Goal: Task Accomplishment & Management: Manage account settings

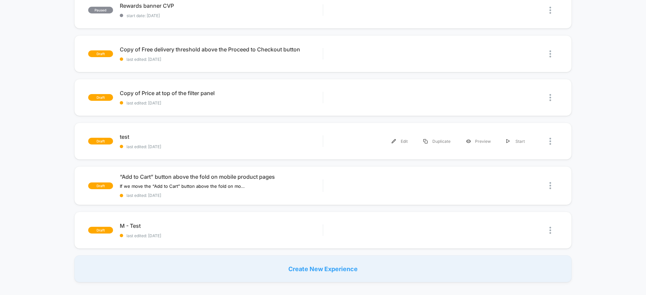
scroll to position [346, 0]
click at [338, 271] on div "Create New Experience" at bounding box center [322, 268] width 497 height 27
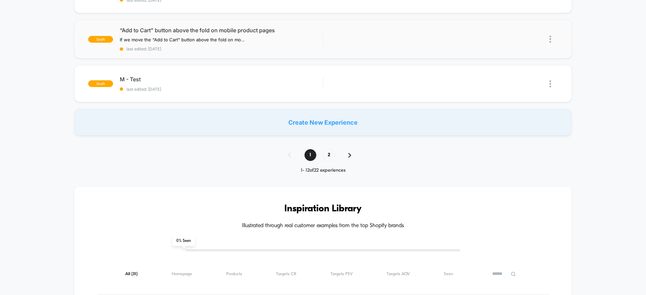
scroll to position [419, 0]
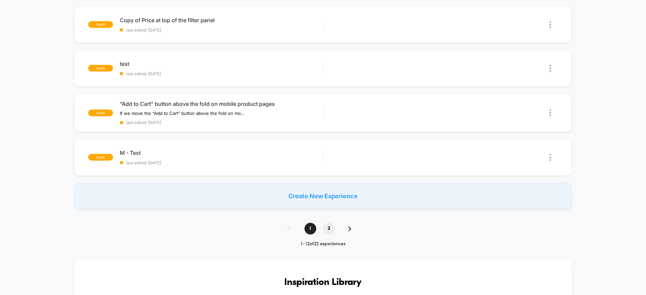
click at [327, 231] on span "2" at bounding box center [329, 229] width 12 height 12
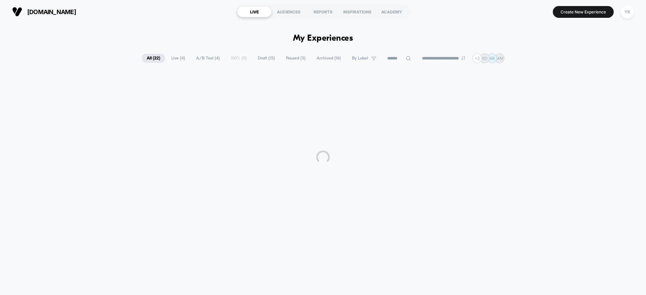
scroll to position [0, 0]
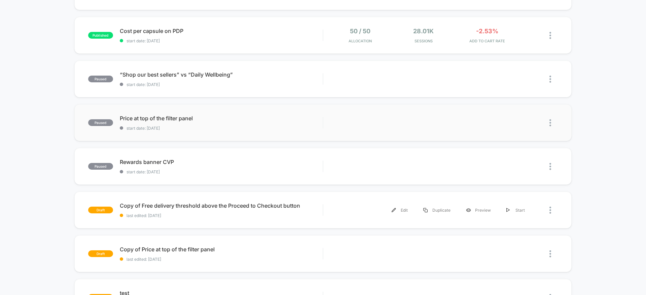
scroll to position [190, 0]
click at [402, 209] on div "Edit" at bounding box center [400, 209] width 32 height 15
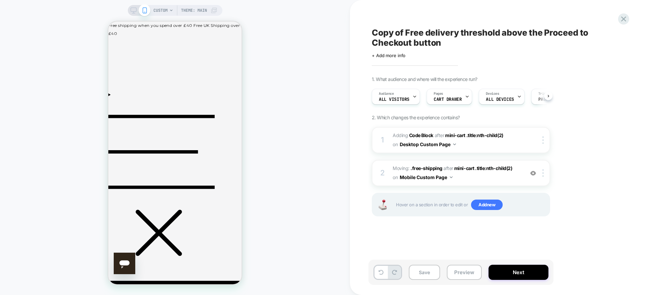
scroll to position [0, 0]
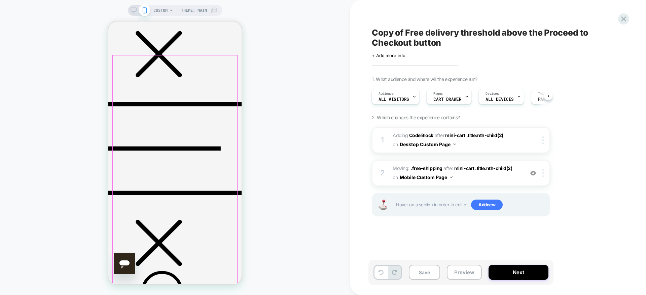
scroll to position [173, 0]
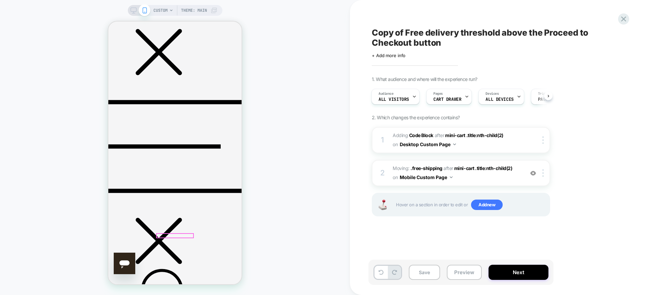
click at [403, 99] on span "All Visitors" at bounding box center [393, 99] width 31 height 5
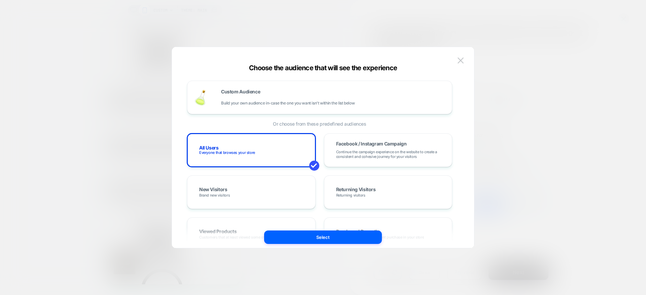
click at [286, 31] on div at bounding box center [323, 147] width 646 height 295
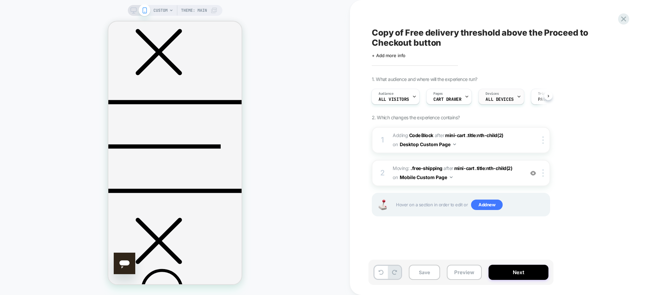
click at [502, 100] on span "ALL DEVICES" at bounding box center [499, 99] width 28 height 5
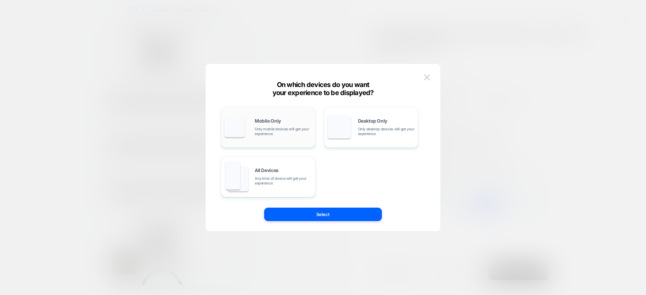
click at [281, 138] on div "Mobile Only Only mobile devices will get your experience" at bounding box center [267, 127] width 87 height 34
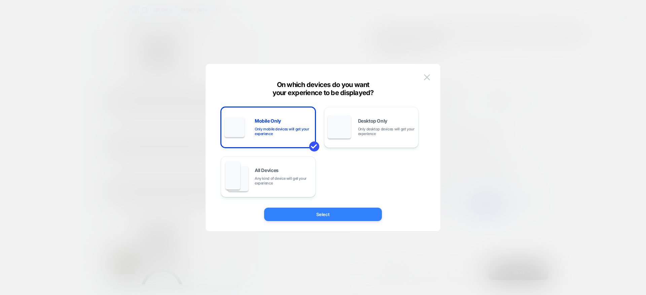
click at [344, 218] on button "Select" at bounding box center [323, 214] width 118 height 13
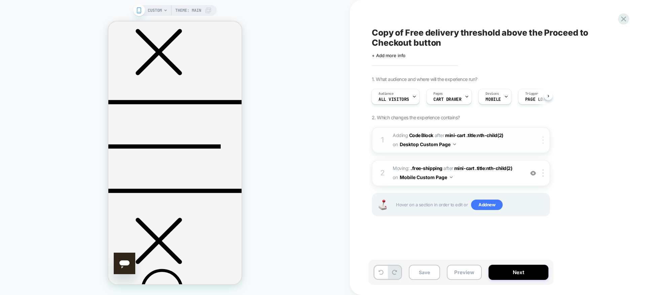
click at [542, 142] on img at bounding box center [542, 140] width 1 height 7
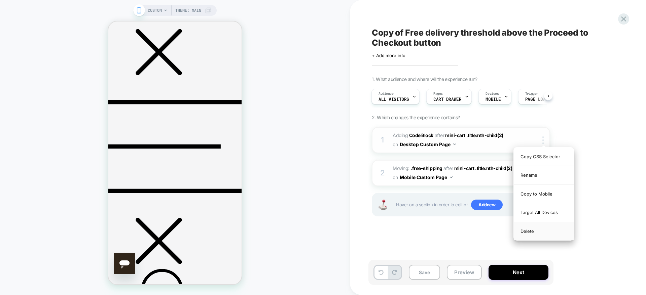
click at [546, 235] on div "Delete" at bounding box center [544, 231] width 60 height 18
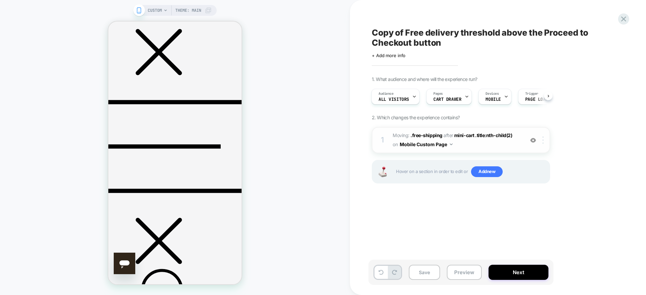
click at [545, 143] on div at bounding box center [543, 140] width 11 height 7
click at [542, 144] on div at bounding box center [543, 140] width 11 height 7
click at [533, 195] on div "Delete" at bounding box center [544, 194] width 60 height 18
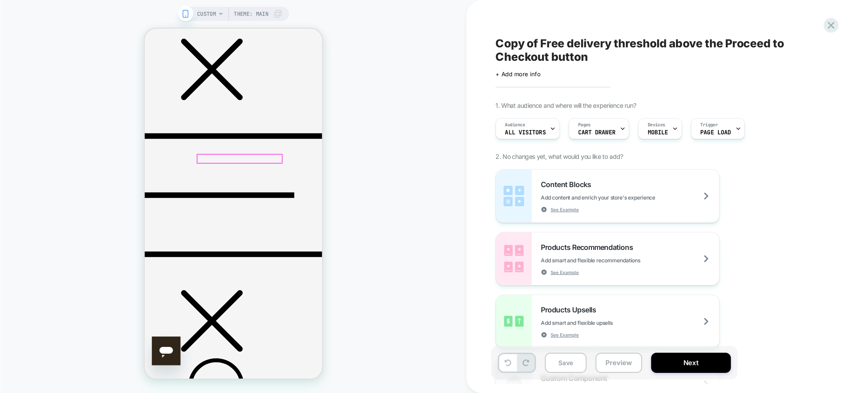
scroll to position [-18, 0]
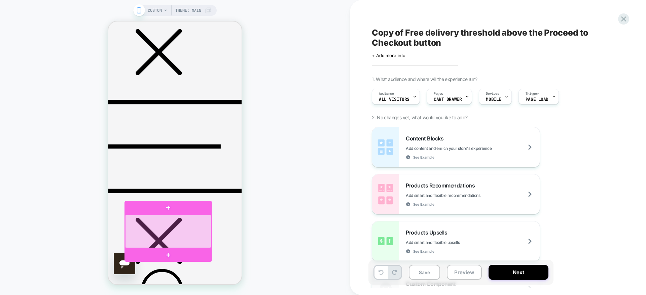
click at [145, 230] on div at bounding box center [168, 231] width 86 height 33
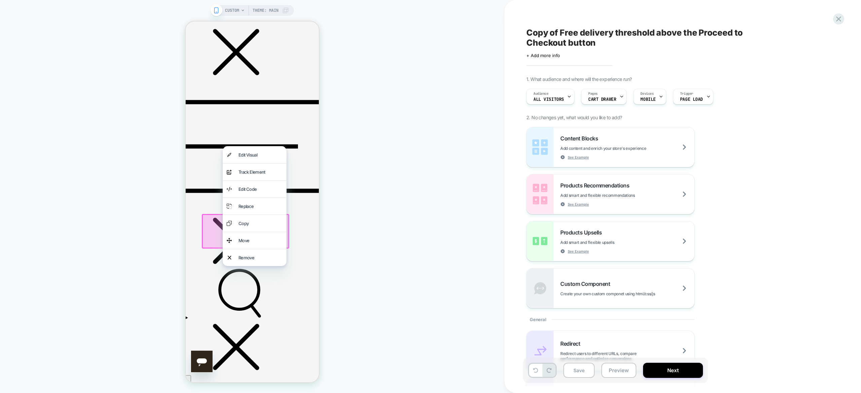
scroll to position [0, 0]
drag, startPoint x: 831, startPoint y: 22, endPoint x: 247, endPoint y: 341, distance: 665.1
click at [247, 266] on div "Remove" at bounding box center [255, 258] width 64 height 17
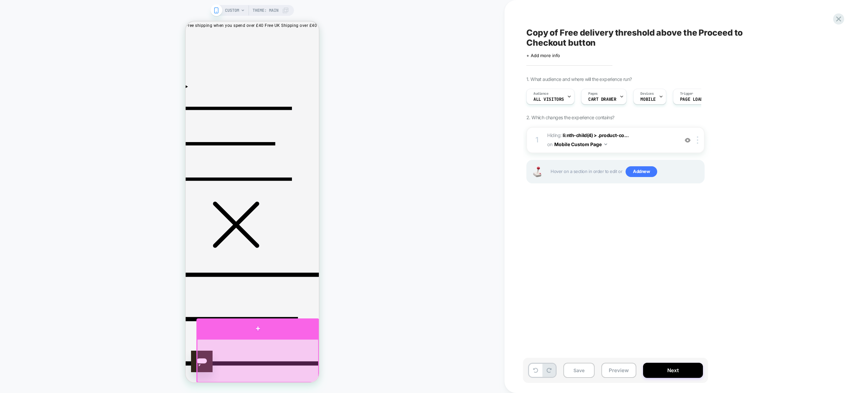
click at [250, 295] on div at bounding box center [257, 329] width 123 height 20
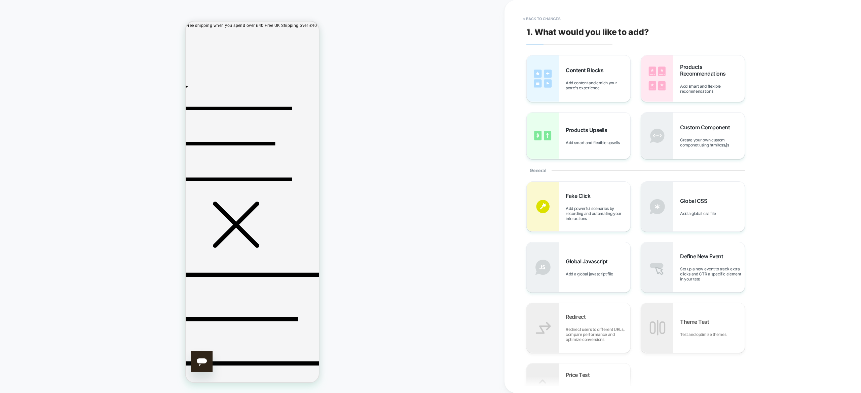
drag, startPoint x: 259, startPoint y: 335, endPoint x: 621, endPoint y: 100, distance: 431.4
click at [319, 100] on html "Skip to content Free shipping when you spend over £40 Free UK Shipping over £40…" at bounding box center [252, 202] width 133 height 361
click at [645, 154] on div "Custom Component Create your own custom componet using html/css/js" at bounding box center [693, 136] width 104 height 46
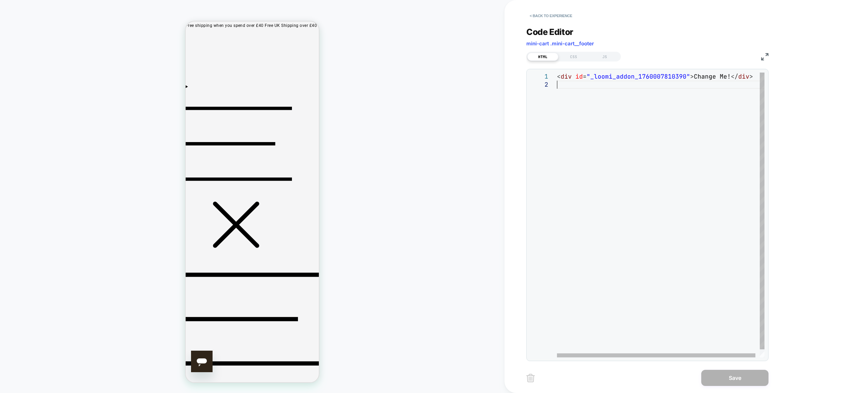
click at [632, 156] on div "< div id = "_loomi_addon_1760007810390" > Change Me! </ div >" at bounding box center [663, 219] width 212 height 293
click at [645, 168] on div "< div id = "_loomi_addon_1760007810390" > Change Me! </ div >" at bounding box center [663, 219] width 212 height 293
click at [581, 82] on div "< div id = "_loomi_addon_1760007810390" > Change Me! </ div >" at bounding box center [663, 219] width 212 height 293
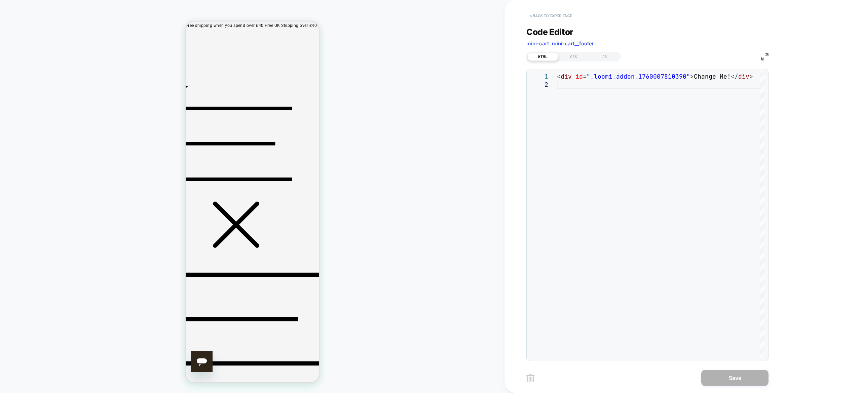
click at [552, 16] on button "< Back to experience" at bounding box center [550, 15] width 49 height 11
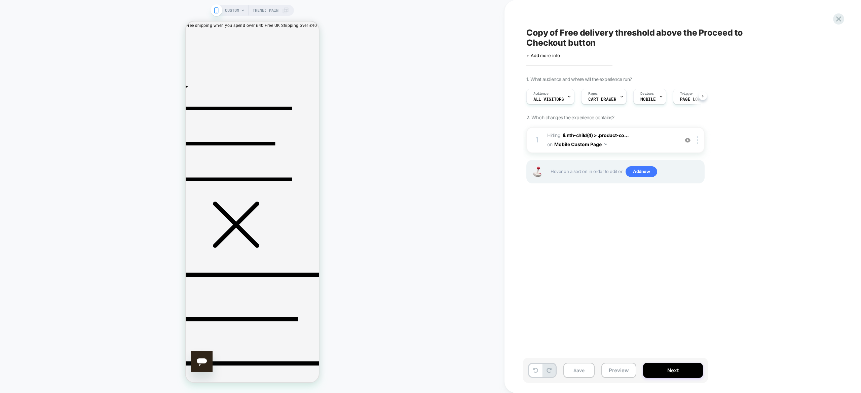
scroll to position [0, 0]
click at [576, 295] on button "Save" at bounding box center [578, 370] width 31 height 15
click at [645, 295] on button "Next" at bounding box center [673, 370] width 60 height 15
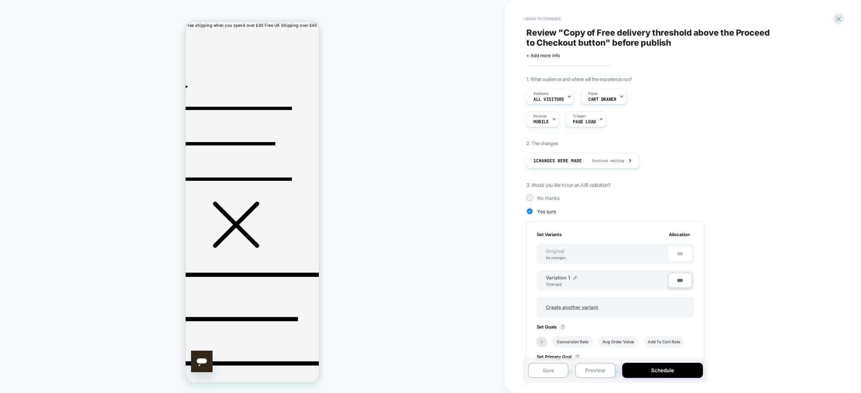
scroll to position [259, 0]
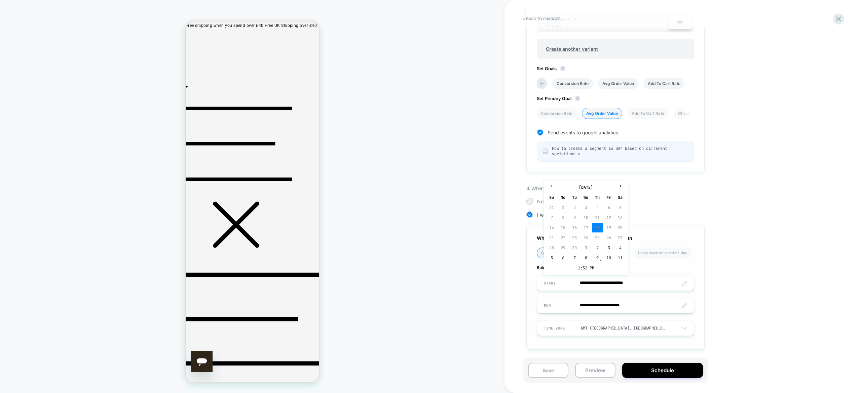
click at [640, 276] on input "**********" at bounding box center [615, 283] width 157 height 16
click at [608, 262] on td "10" at bounding box center [608, 258] width 11 height 9
type input "**********"
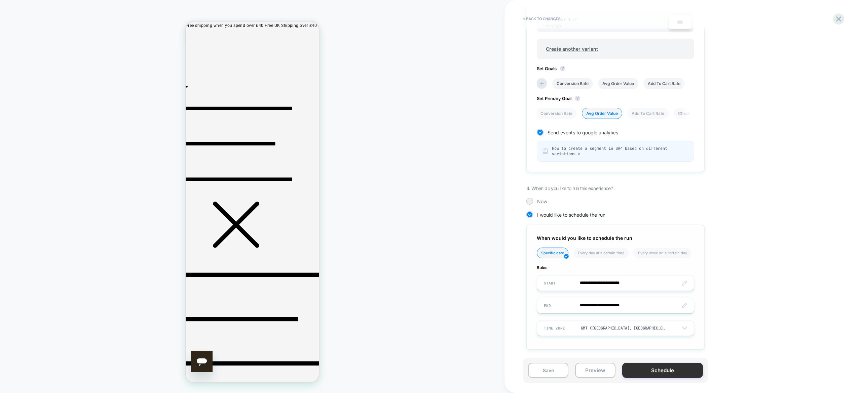
click at [642, 295] on button "Schedule" at bounding box center [662, 370] width 81 height 15
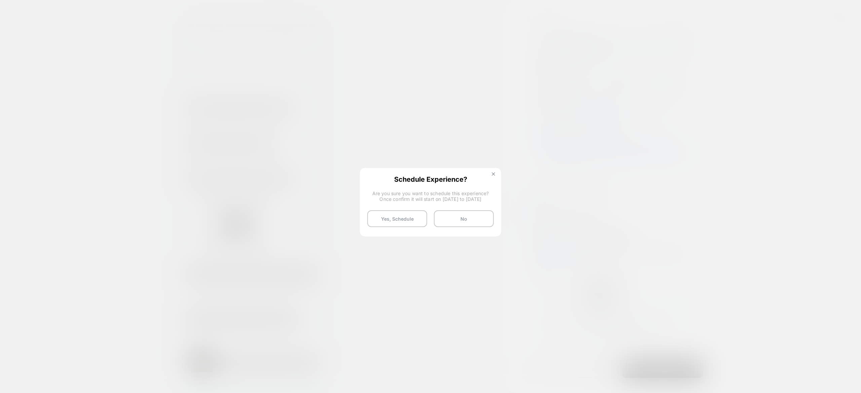
click at [490, 175] on button at bounding box center [493, 175] width 7 height 6
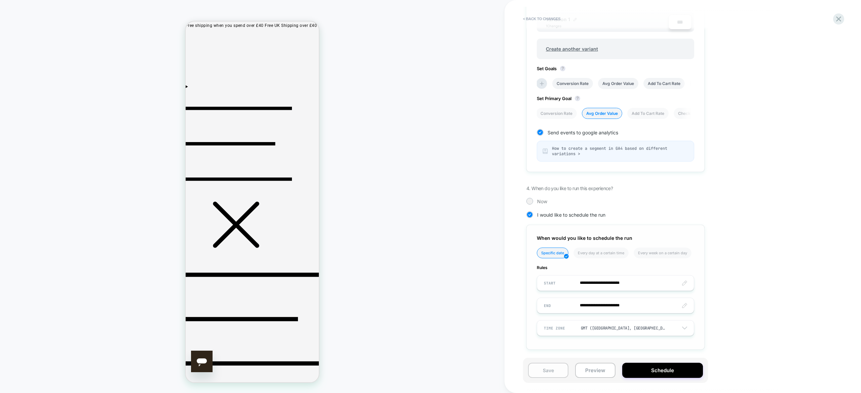
click at [552, 295] on button "Save" at bounding box center [548, 370] width 40 height 15
click at [645, 295] on button "Schedule" at bounding box center [662, 370] width 81 height 15
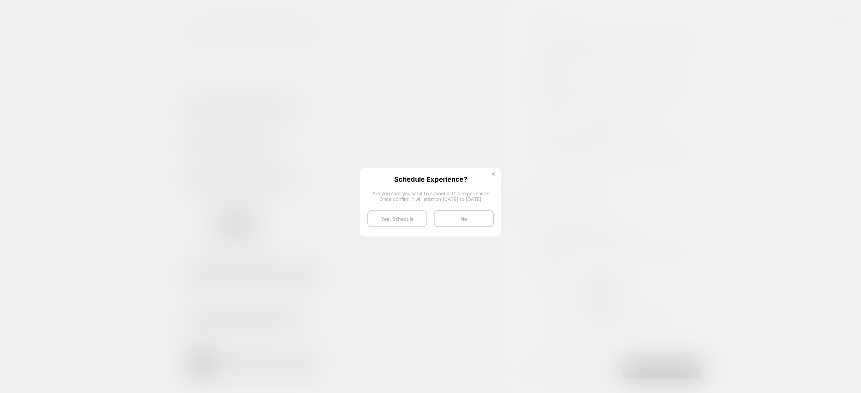
click at [385, 220] on button "Yes, Schedule" at bounding box center [397, 219] width 60 height 17
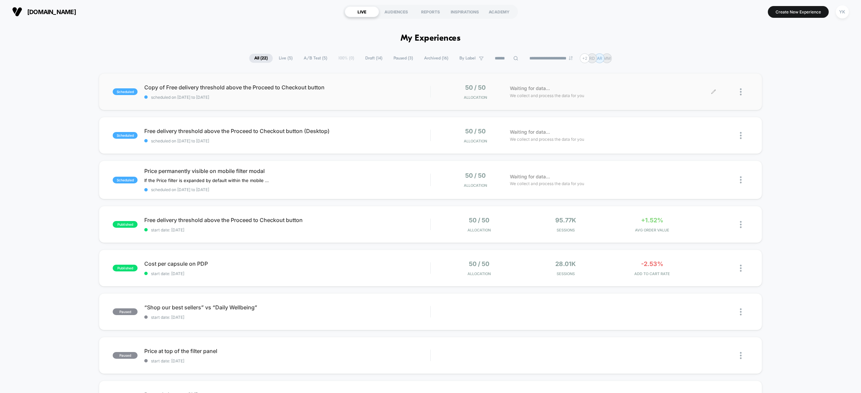
click at [645, 91] on div at bounding box center [744, 92] width 8 height 16
click at [645, 69] on div "Duplicate" at bounding box center [706, 69] width 61 height 15
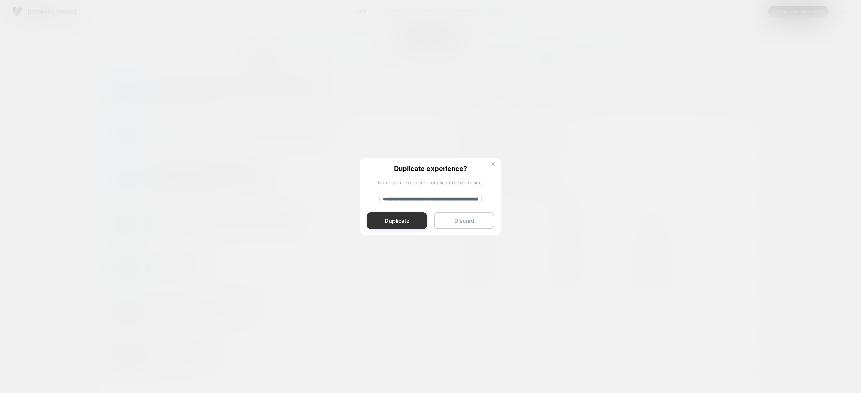
click at [387, 218] on button "Duplicate" at bounding box center [397, 221] width 61 height 17
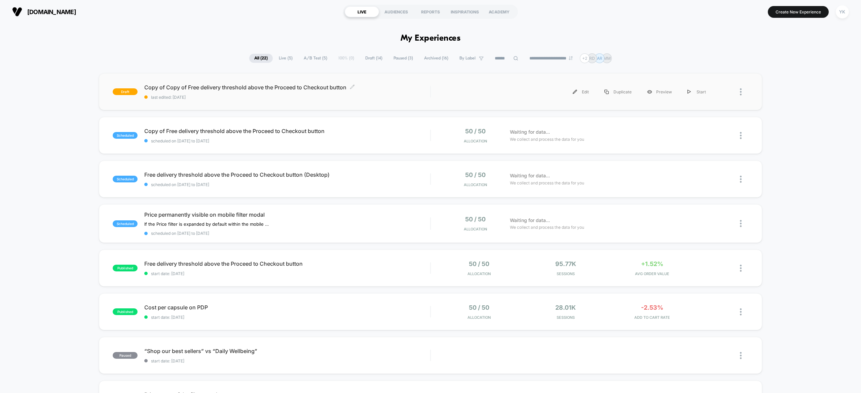
click at [379, 96] on span "last edited: [DATE]" at bounding box center [287, 97] width 286 height 5
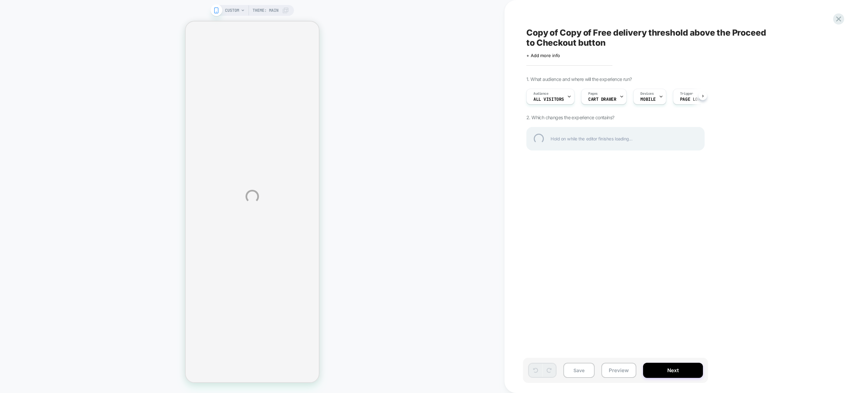
click at [379, 96] on div "CUSTOM Theme: MAIN Copy of Copy of Free delivery threshold above the Proceed to…" at bounding box center [430, 196] width 861 height 393
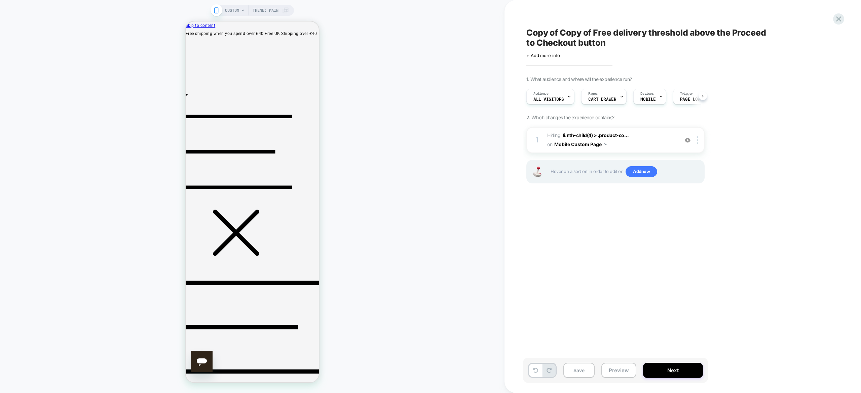
scroll to position [0, 0]
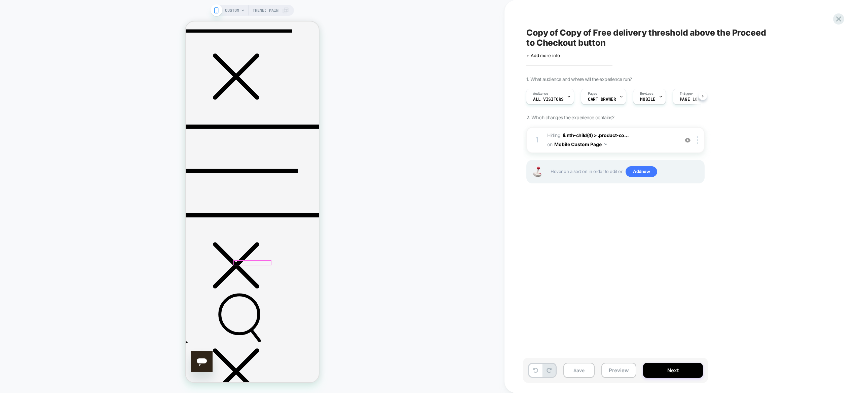
click at [645, 140] on span "Hiding : li:nth-child(4) > .product-co... li:nth-child(4) > .product-container …" at bounding box center [611, 140] width 128 height 18
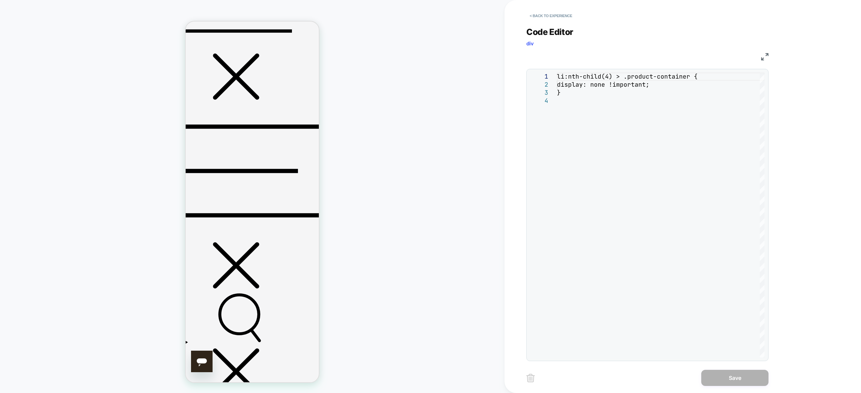
click at [522, 155] on div "**********" at bounding box center [652, 196] width 296 height 393
click at [445, 192] on div "CUSTOM Theme: MAIN" at bounding box center [252, 197] width 504 height 380
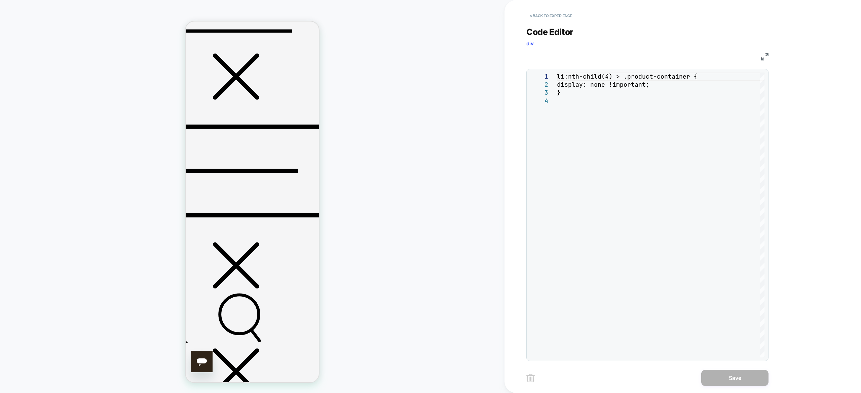
click at [541, 13] on button "< Back to experience" at bounding box center [550, 15] width 49 height 11
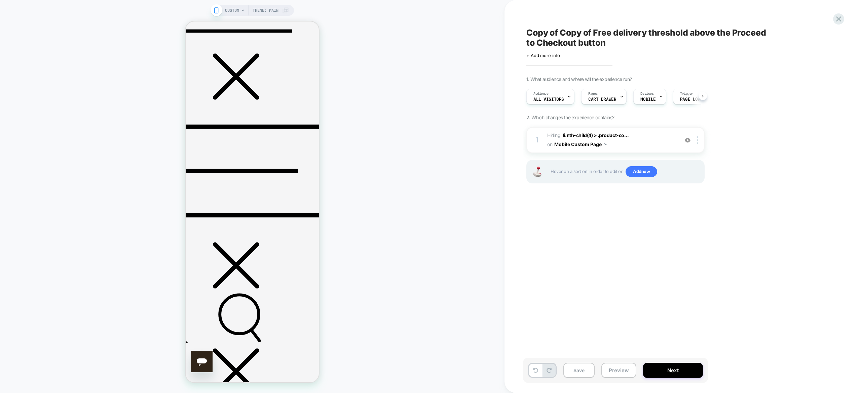
scroll to position [0, 0]
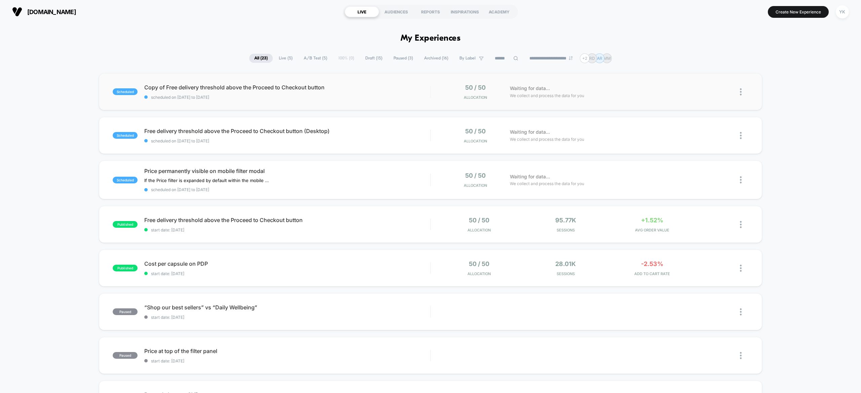
click at [387, 101] on div "scheduled Copy of Free delivery threshold above the Proceed to Checkout button …" at bounding box center [430, 91] width 663 height 37
drag, startPoint x: 677, startPoint y: 64, endPoint x: 637, endPoint y: 92, distance: 49.2
click at [637, 92] on div "Waiting for data... We collect and process the data for you" at bounding box center [609, 92] width 207 height 16
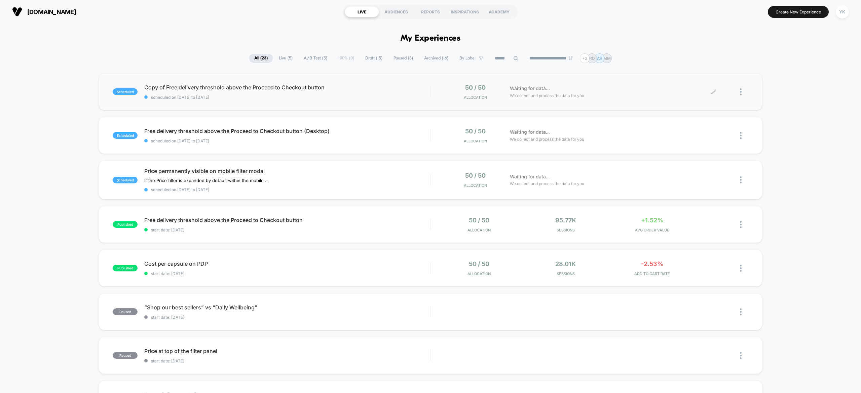
click at [602, 99] on div "Waiting for data... We collect and process the data for you" at bounding box center [609, 92] width 207 height 16
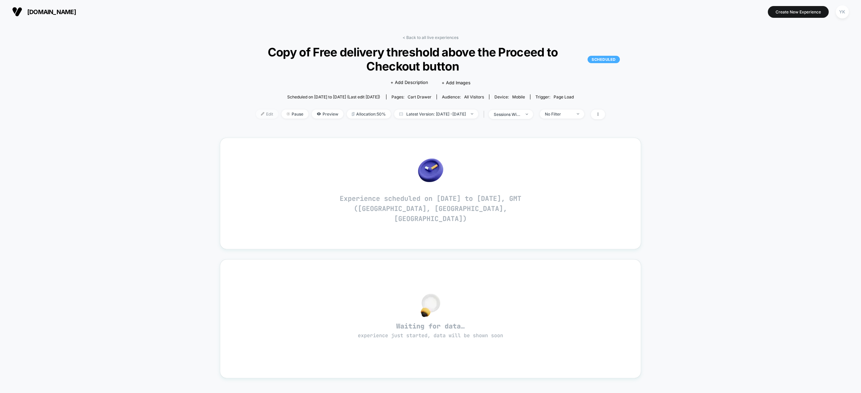
click at [261, 112] on span "Edit" at bounding box center [267, 114] width 22 height 9
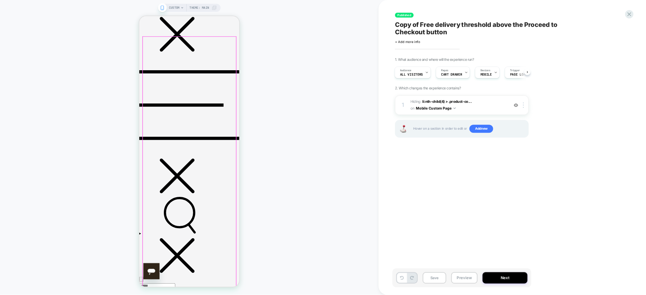
scroll to position [201, 0]
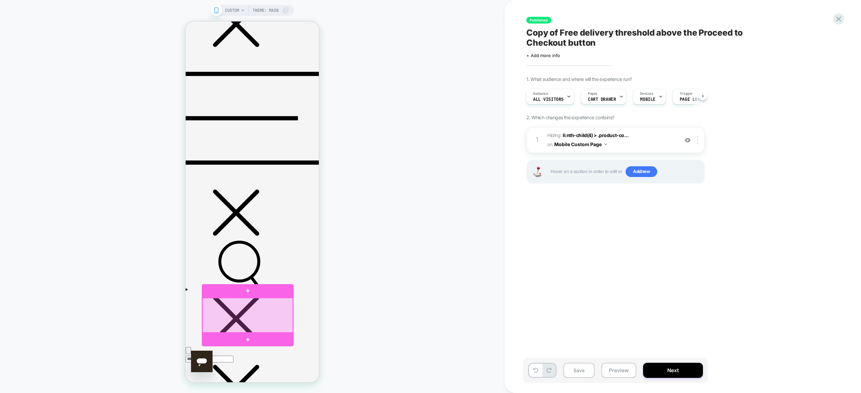
click at [274, 331] on div at bounding box center [247, 315] width 90 height 35
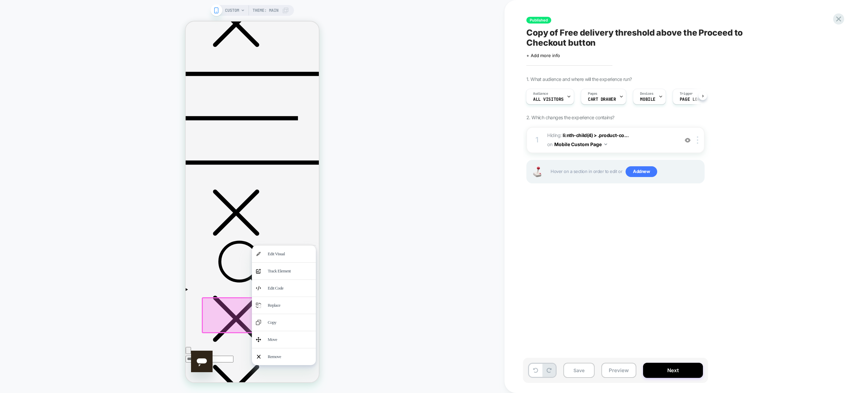
scroll to position [201, 0]
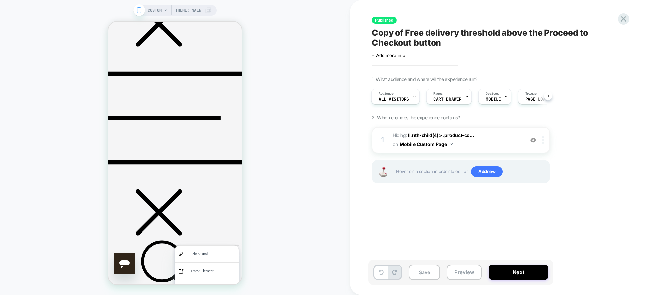
drag, startPoint x: 712, startPoint y: 45, endPoint x: 204, endPoint y: 225, distance: 538.7
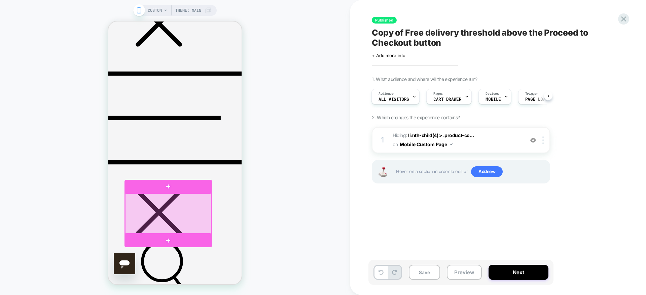
click at [181, 225] on div at bounding box center [168, 214] width 86 height 40
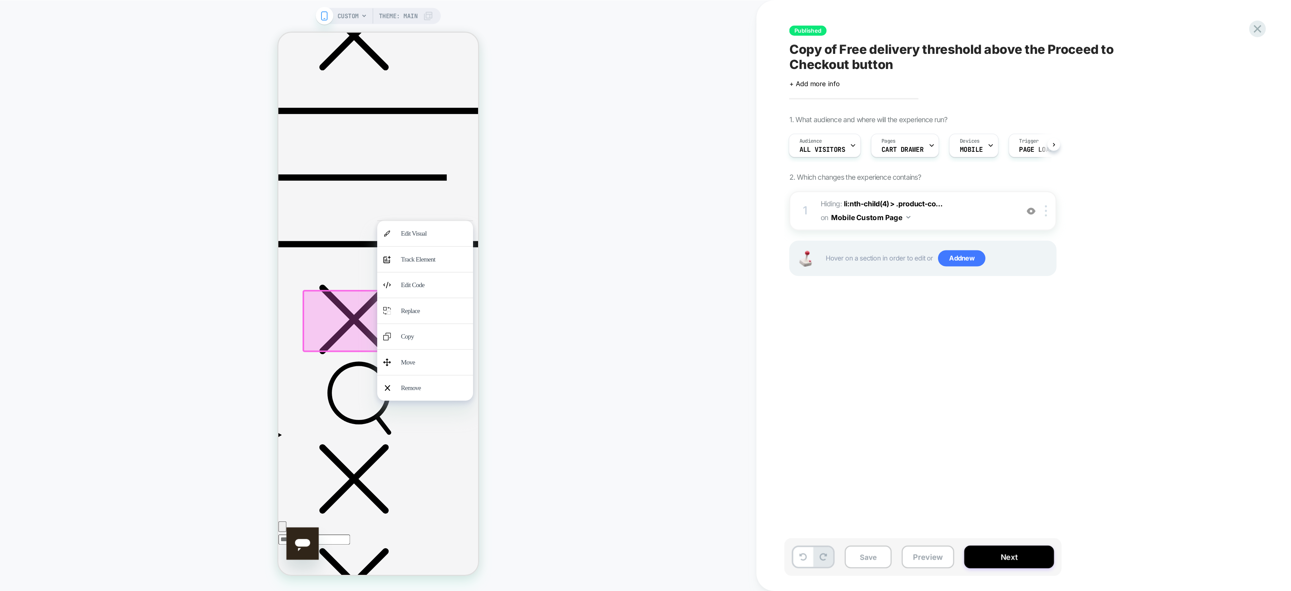
scroll to position [201, 0]
drag, startPoint x: 807, startPoint y: 22, endPoint x: 278, endPoint y: 331, distance: 612.9
click at [278, 267] on div "Remove" at bounding box center [284, 258] width 64 height 17
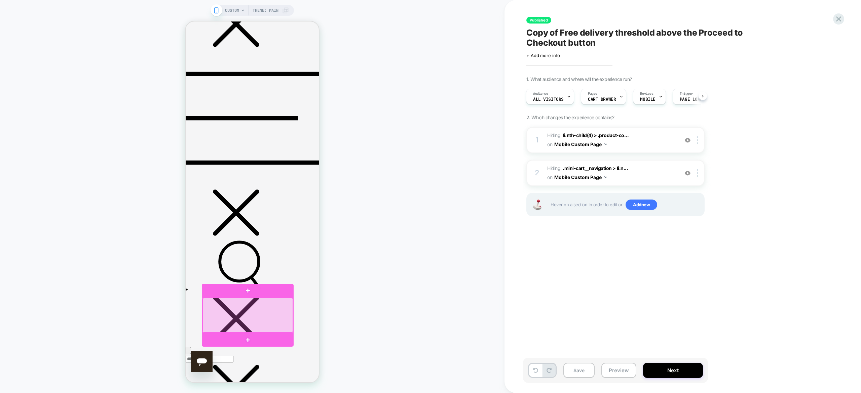
click at [268, 323] on div at bounding box center [247, 315] width 90 height 35
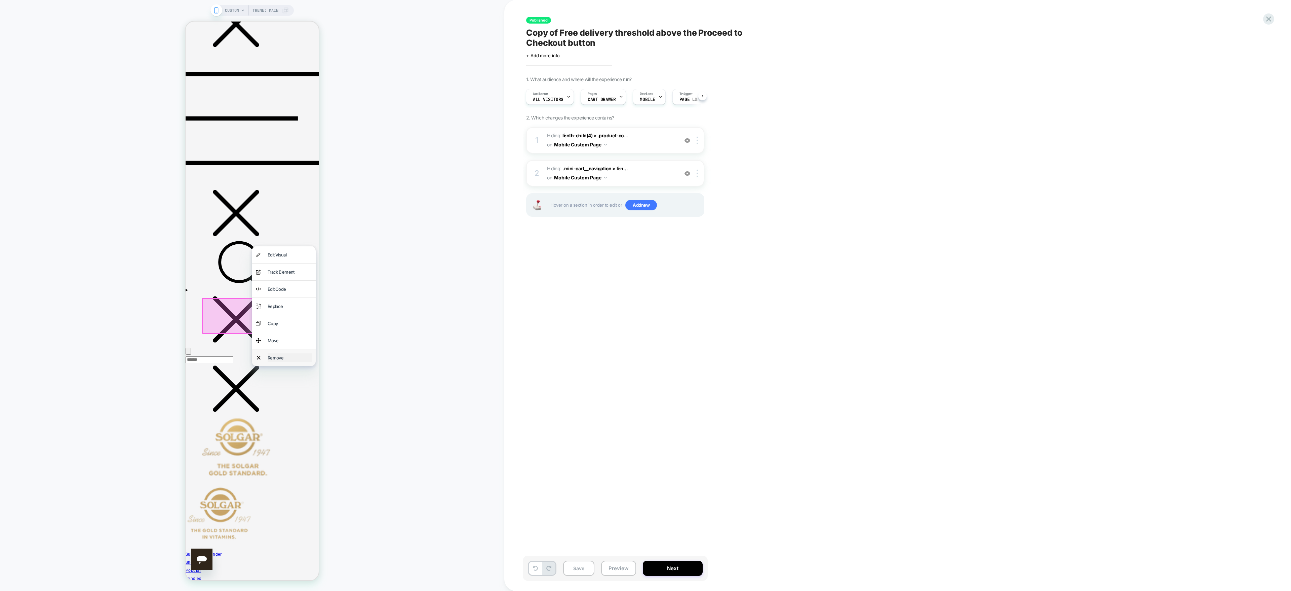
drag, startPoint x: 1046, startPoint y: 23, endPoint x: 280, endPoint y: 437, distance: 870.4
click at [280, 362] on div "Remove" at bounding box center [290, 357] width 44 height 9
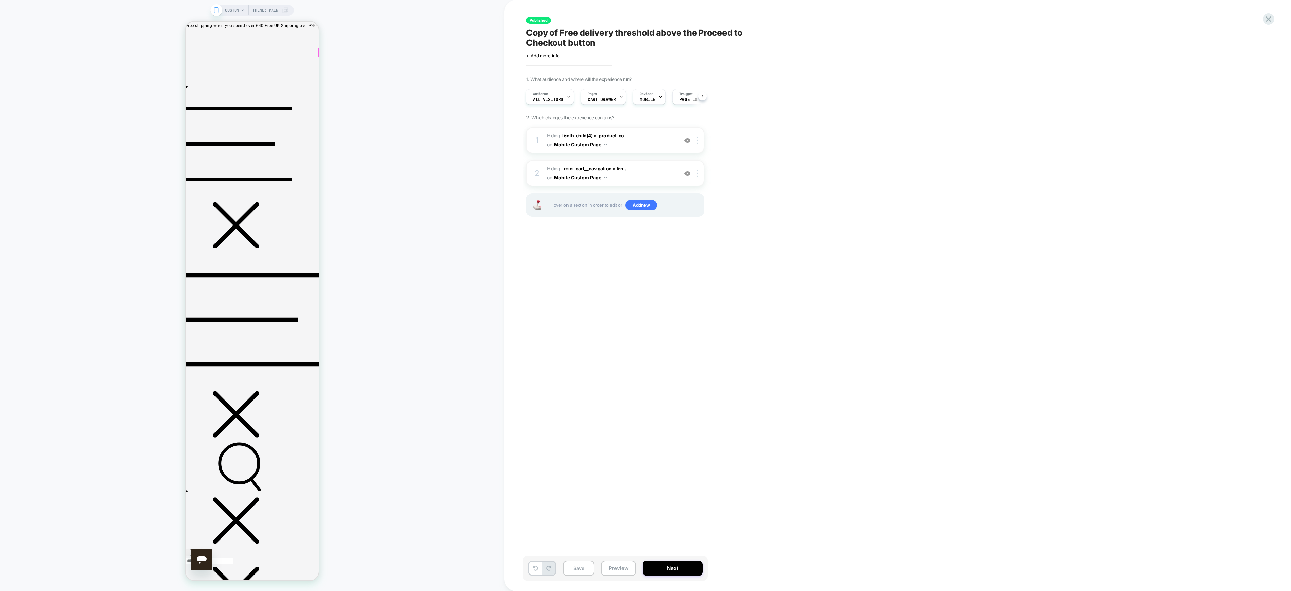
click at [260, 393] on div at bounding box center [247, 512] width 90 height 34
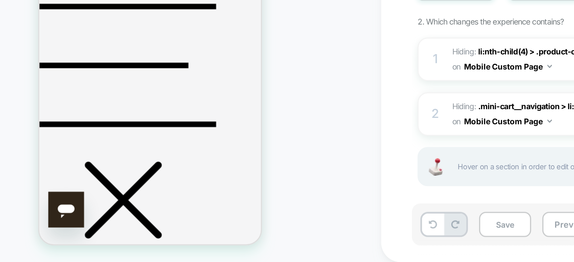
drag, startPoint x: 836, startPoint y: 99, endPoint x: 144, endPoint y: 17, distance: 697.0
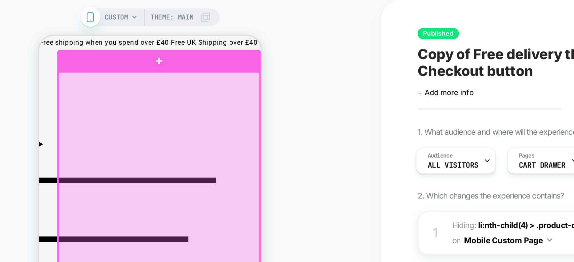
click at [164, 65] on div at bounding box center [110, 139] width 121 height 163
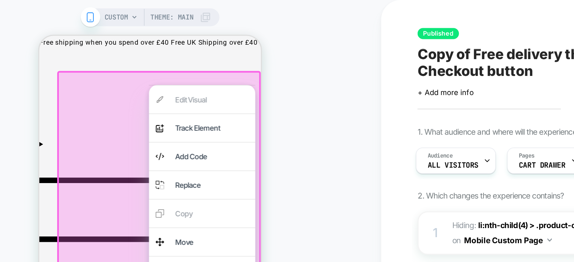
click at [165, 61] on div at bounding box center [111, 139] width 122 height 165
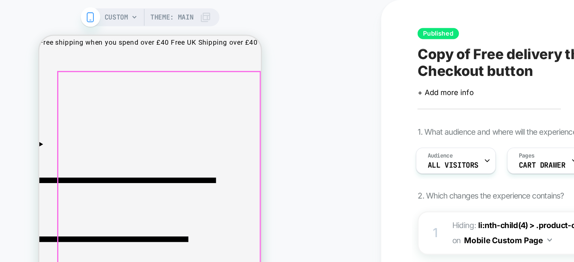
click at [166, 65] on div at bounding box center [110, 139] width 121 height 163
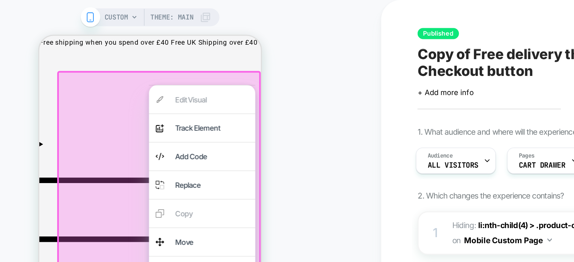
click at [167, 63] on div at bounding box center [111, 139] width 122 height 165
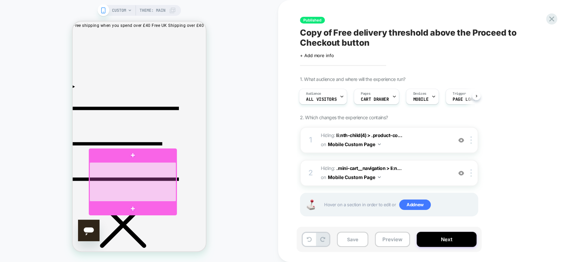
click at [144, 199] on div at bounding box center [132, 181] width 87 height 39
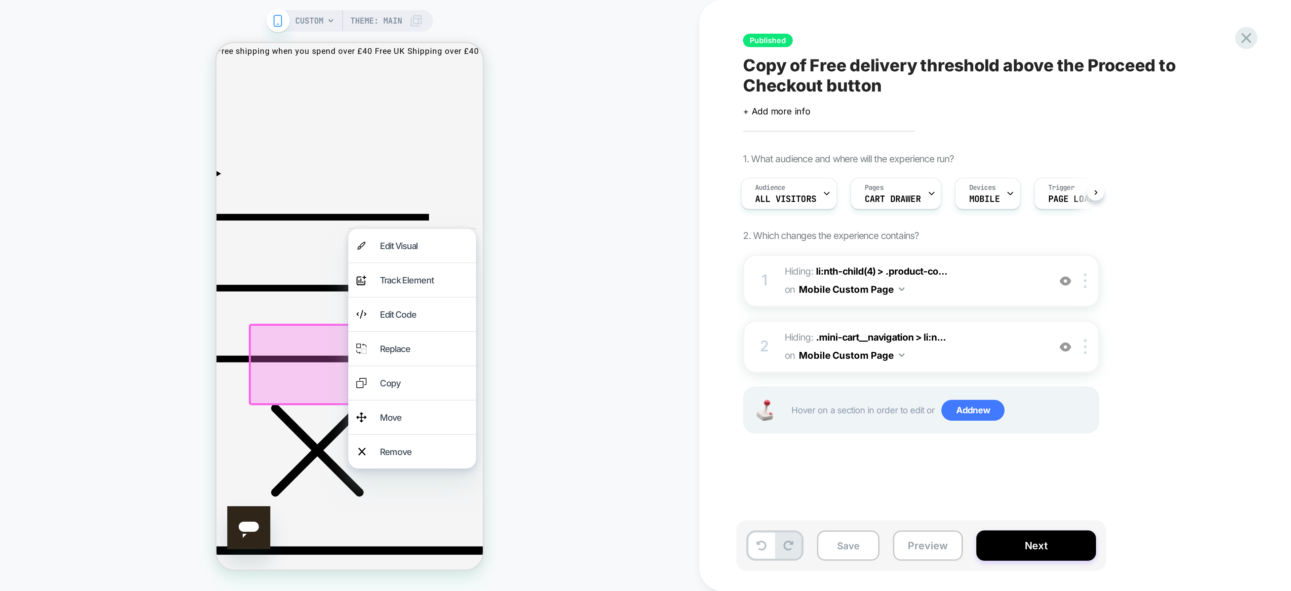
scroll to position [0, 1]
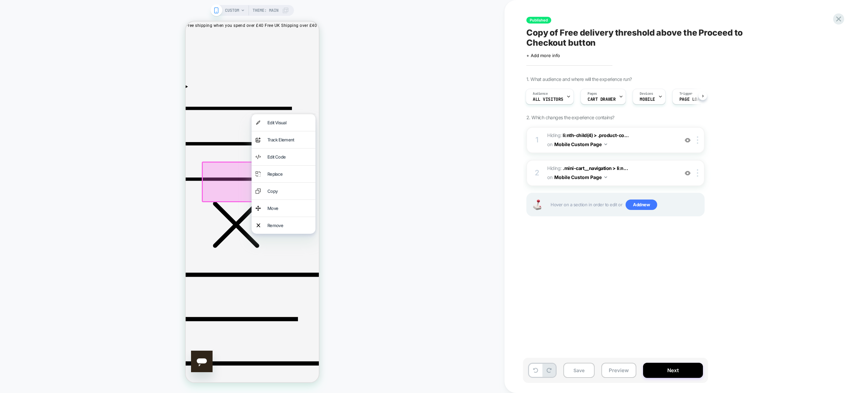
drag, startPoint x: 759, startPoint y: 23, endPoint x: 245, endPoint y: 329, distance: 598.5
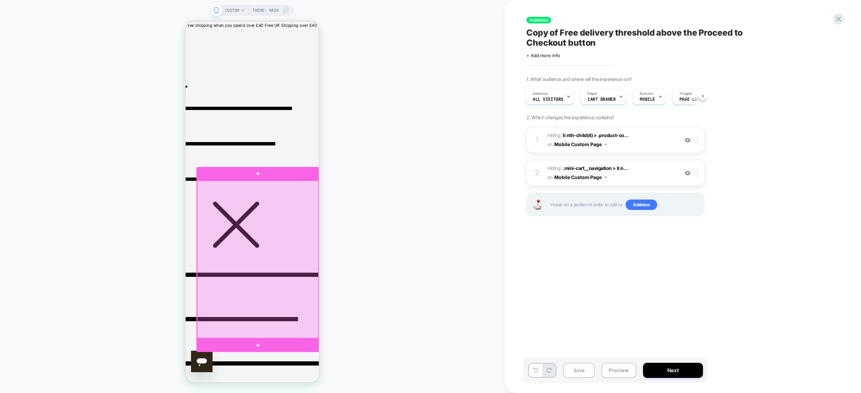
click at [273, 302] on div at bounding box center [257, 260] width 121 height 158
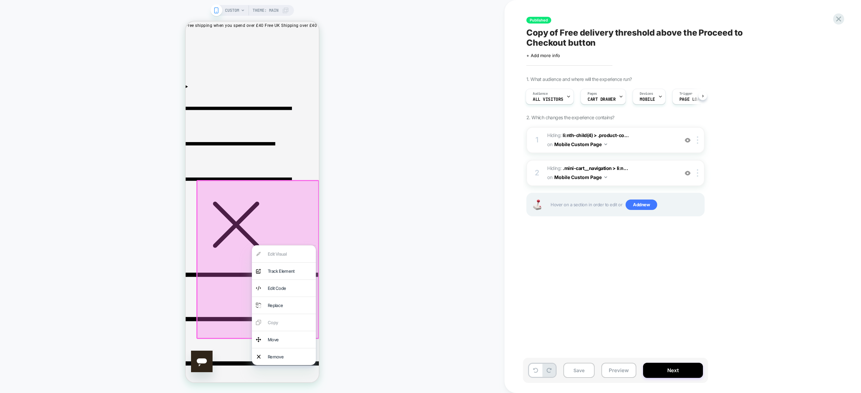
click at [392, 312] on div "CUSTOM Theme: MAIN" at bounding box center [252, 197] width 504 height 380
click at [127, 73] on div "CUSTOM Theme: MAIN" at bounding box center [252, 197] width 504 height 380
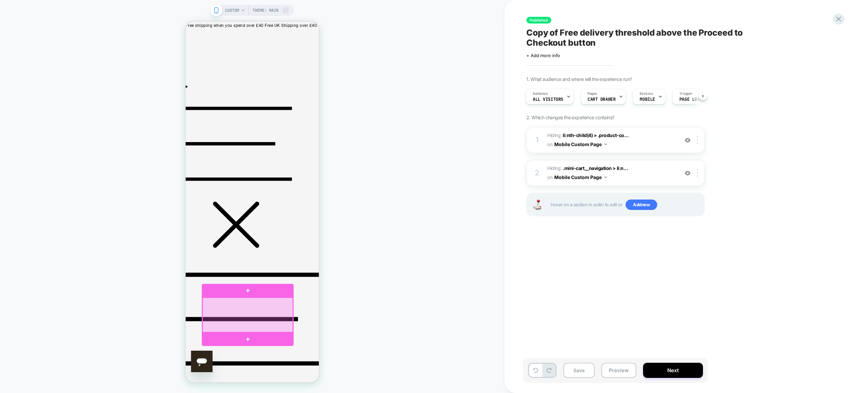
click at [266, 314] on div at bounding box center [247, 315] width 90 height 35
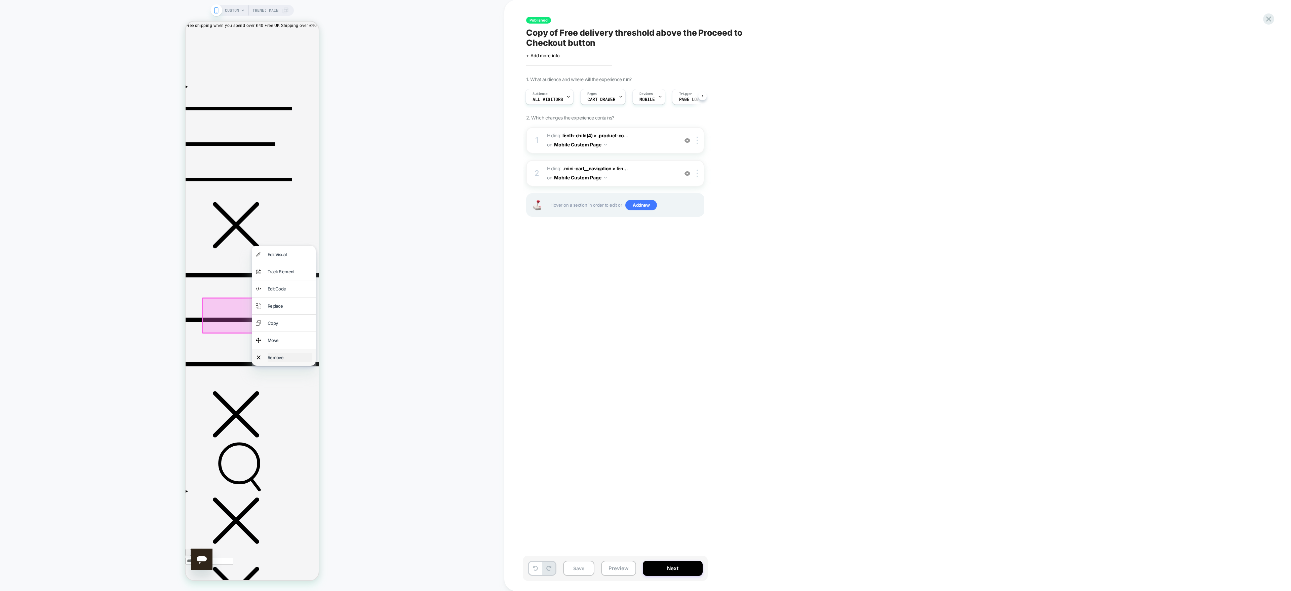
drag, startPoint x: 305, startPoint y: 313, endPoint x: 276, endPoint y: 436, distance: 126.0
click at [276, 362] on div "Remove" at bounding box center [290, 357] width 44 height 9
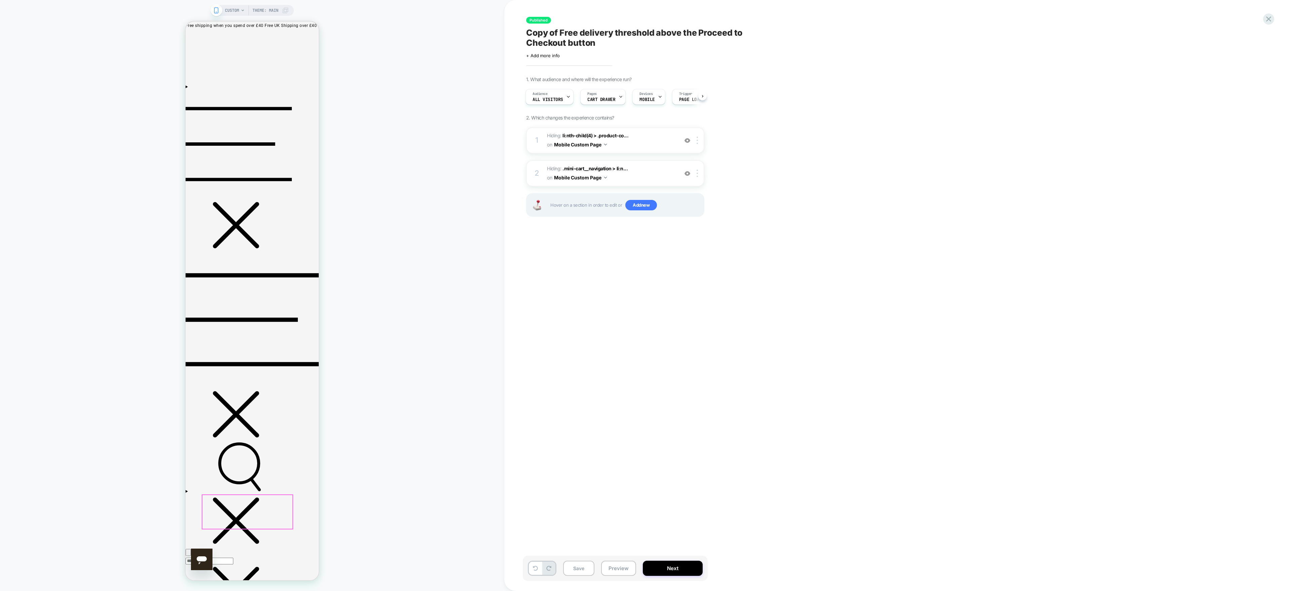
click at [269, 393] on div at bounding box center [247, 512] width 90 height 34
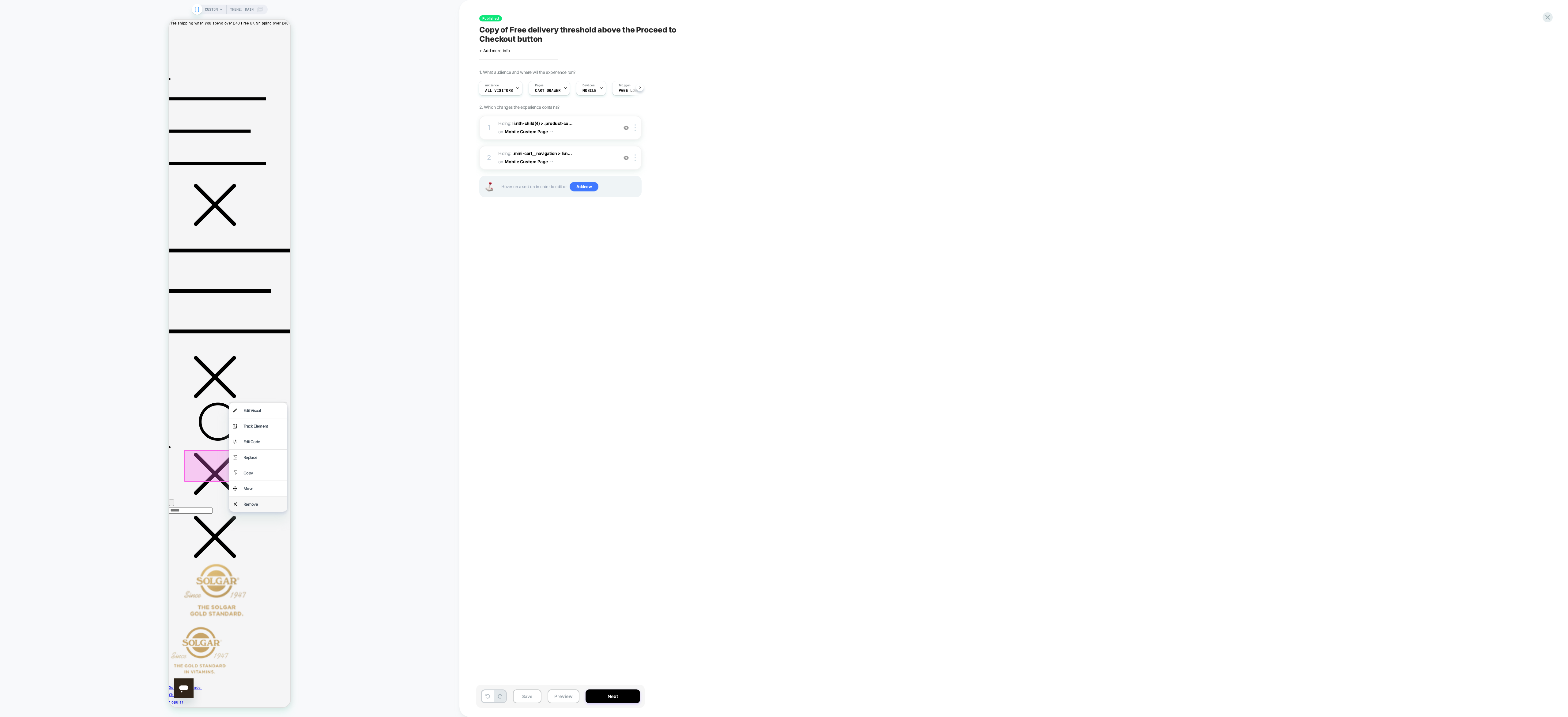
drag, startPoint x: 1308, startPoint y: 21, endPoint x: 248, endPoint y: 580, distance: 1198.4
click at [248, 358] on div "Remove" at bounding box center [259, 504] width 58 height 15
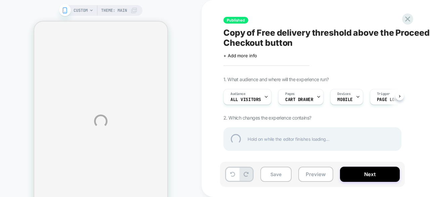
drag, startPoint x: 1234, startPoint y: 174, endPoint x: 180, endPoint y: 98, distance: 1056.4
click at [180, 98] on div "CUSTOM Theme: MAIN Published Copy of Free delivery threshold above the Proceed …" at bounding box center [215, 121] width 430 height 242
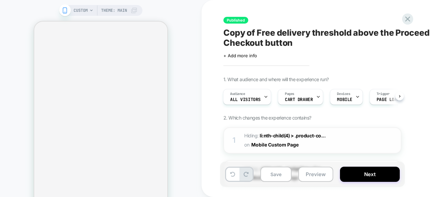
scroll to position [70, 0]
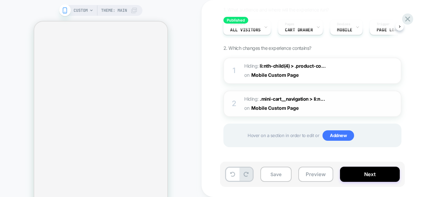
click at [260, 101] on span "Hiding : .mini-cart__navigation > li:n... .mini-cart__navigation > li:nth-child…" at bounding box center [309, 104] width 128 height 18
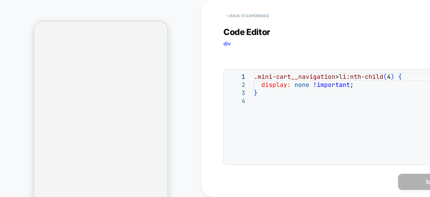
click at [241, 16] on button "< Back to experience" at bounding box center [248, 15] width 49 height 11
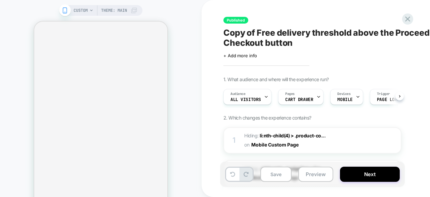
scroll to position [0, 0]
click at [278, 175] on button "Save" at bounding box center [276, 173] width 31 height 15
click at [305, 176] on button "Preview" at bounding box center [316, 173] width 35 height 15
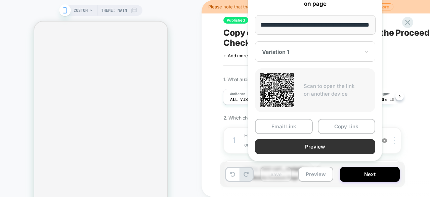
scroll to position [0, 0]
click at [332, 152] on button "Preview" at bounding box center [315, 146] width 120 height 15
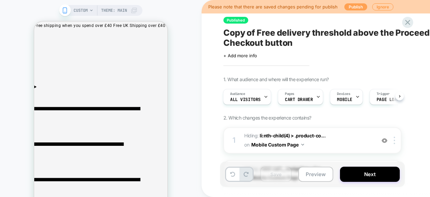
click at [357, 6] on button "Publish" at bounding box center [356, 6] width 23 height 7
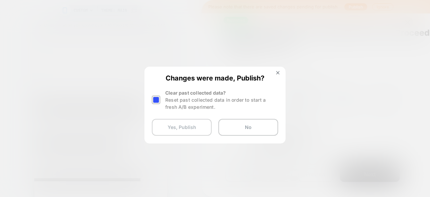
click at [204, 129] on button "Yes, Publish" at bounding box center [182, 127] width 60 height 17
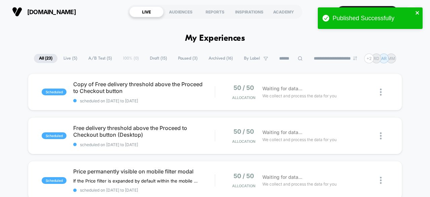
click at [417, 12] on icon "close" at bounding box center [418, 12] width 5 height 5
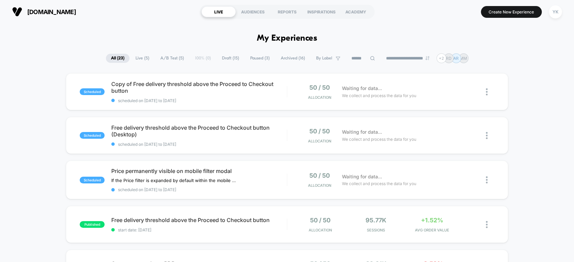
drag, startPoint x: 419, startPoint y: 6, endPoint x: 25, endPoint y: 61, distance: 397.6
click at [25, 61] on div "**********" at bounding box center [287, 58] width 574 height 10
click at [390, 99] on div "Waiting for data... We collect and process the data for you" at bounding box center [406, 92] width 134 height 16
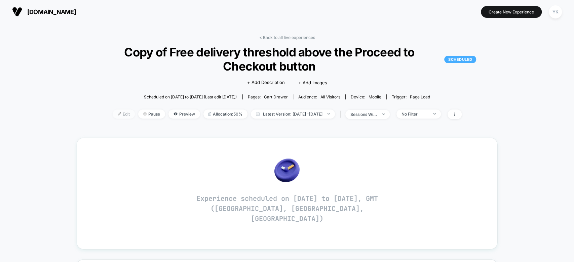
click at [117, 112] on span "Edit" at bounding box center [124, 114] width 22 height 9
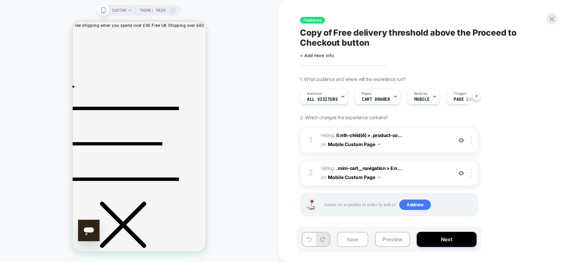
click at [312, 40] on span "Copy of Free delivery threshold above the Proceed to Checkout button" at bounding box center [423, 38] width 246 height 20
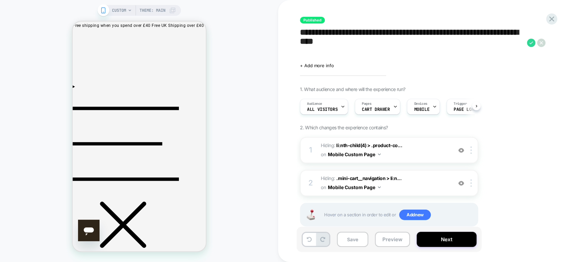
click at [312, 40] on textarea "**********" at bounding box center [412, 43] width 224 height 30
click at [328, 39] on textarea "**********" at bounding box center [412, 43] width 224 height 30
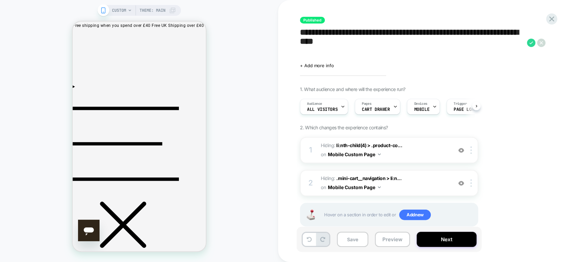
click at [374, 41] on textarea "**********" at bounding box center [412, 43] width 224 height 30
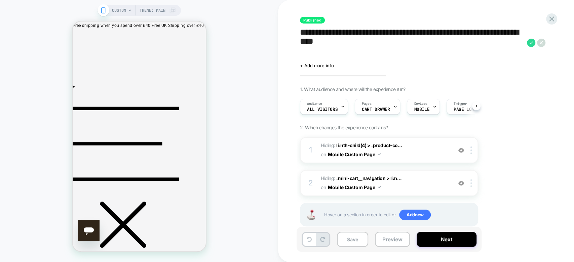
click at [337, 34] on textarea "**********" at bounding box center [412, 43] width 224 height 30
click at [335, 34] on textarea "**********" at bounding box center [412, 43] width 224 height 30
drag, startPoint x: 468, startPoint y: 37, endPoint x: 439, endPoint y: 44, distance: 30.4
click at [439, 44] on textarea "**********" at bounding box center [412, 43] width 224 height 30
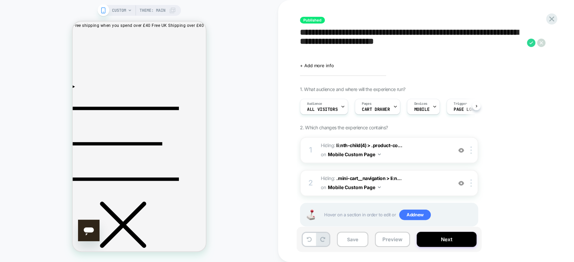
click at [439, 44] on textarea "**********" at bounding box center [412, 43] width 224 height 30
drag, startPoint x: 463, startPoint y: 44, endPoint x: 294, endPoint y: 47, distance: 168.5
click at [294, 47] on div "**********" at bounding box center [426, 131] width 296 height 262
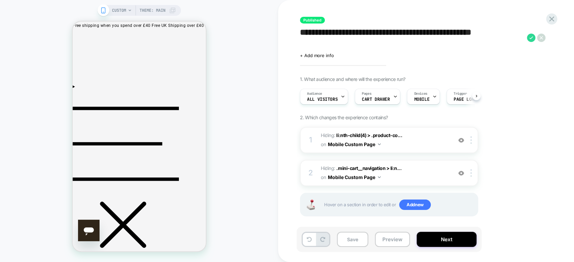
click at [410, 33] on textarea "**********" at bounding box center [412, 38] width 224 height 20
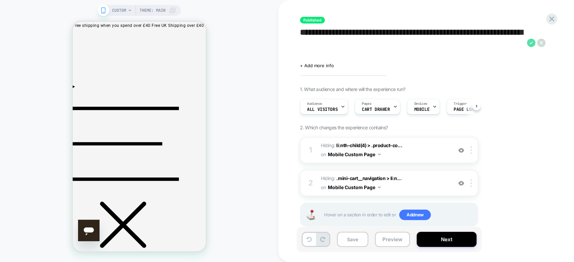
type textarea "**********"
click at [530, 39] on icon at bounding box center [531, 43] width 8 height 8
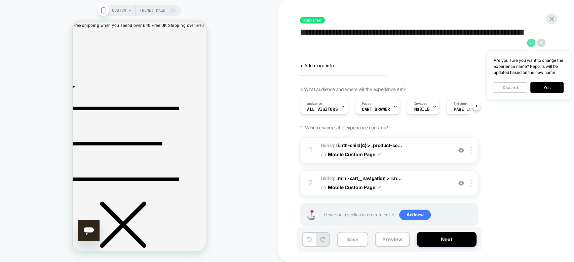
click at [530, 39] on icon at bounding box center [531, 43] width 8 height 8
click at [548, 87] on button "Yes" at bounding box center [546, 87] width 33 height 10
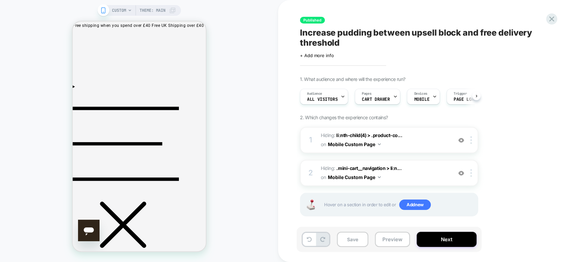
scroll to position [4, 0]
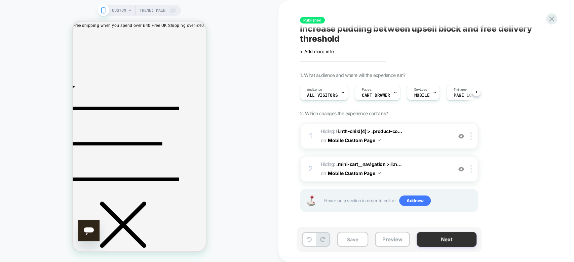
click at [444, 243] on button "Next" at bounding box center [447, 239] width 60 height 15
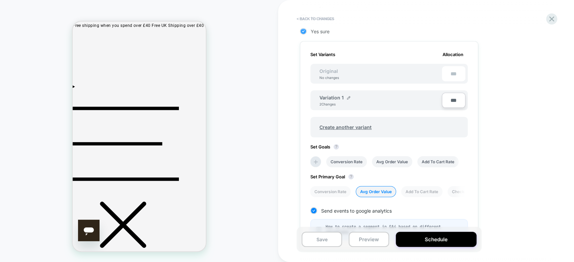
scroll to position [180, 0]
click at [316, 159] on icon at bounding box center [315, 162] width 7 height 7
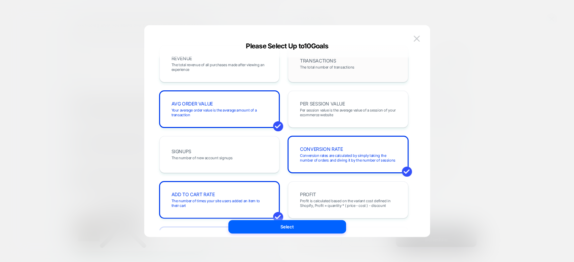
scroll to position [14, 0]
click at [257, 63] on span "The total revenue of all purchases made after viewing an experience" at bounding box center [220, 66] width 96 height 9
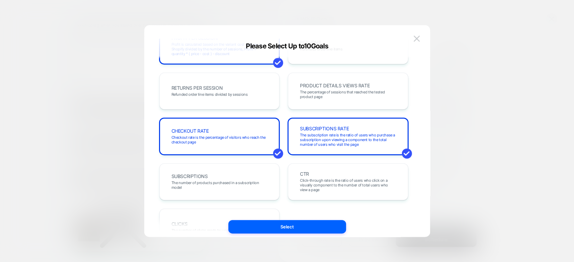
scroll to position [215, 0]
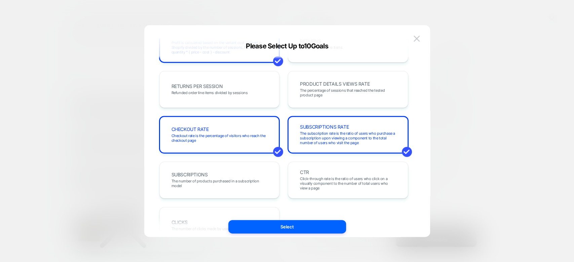
click at [302, 113] on div "REVENUE The total revenue of all purchases made after viewing an experience TRA…" at bounding box center [283, 44] width 249 height 400
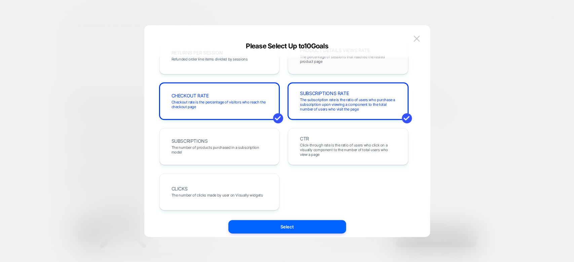
click at [309, 63] on span "The percentage of sessions that reached the tested product page" at bounding box center [348, 58] width 96 height 9
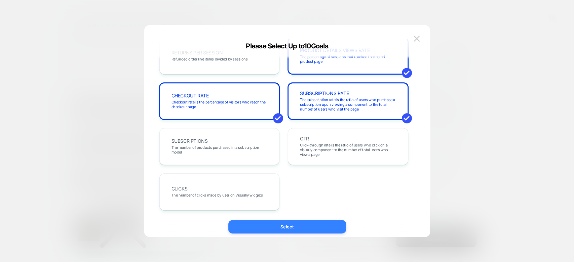
click at [288, 227] on button "Select" at bounding box center [287, 226] width 118 height 13
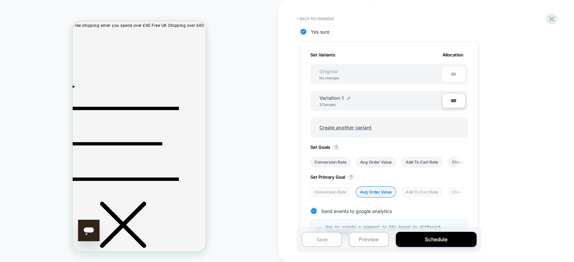
click at [334, 242] on button "Save" at bounding box center [322, 239] width 40 height 15
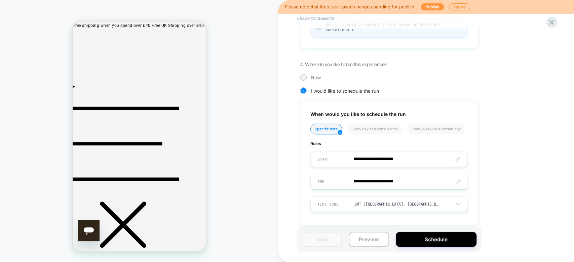
scroll to position [387, 0]
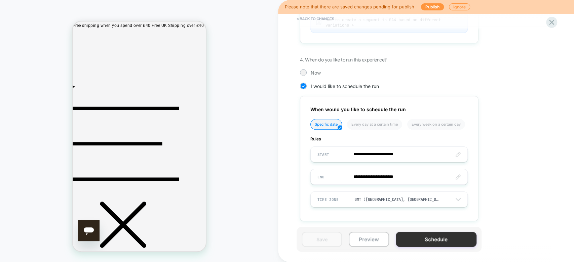
click at [433, 242] on button "Schedule" at bounding box center [436, 239] width 81 height 15
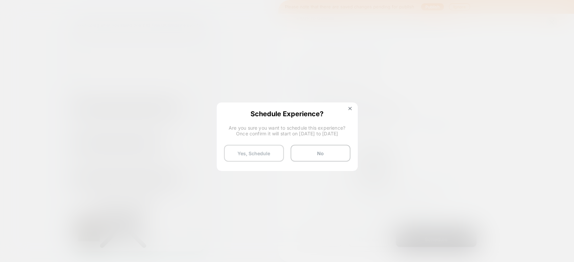
click at [270, 155] on button "Yes, Schedule" at bounding box center [254, 153] width 60 height 17
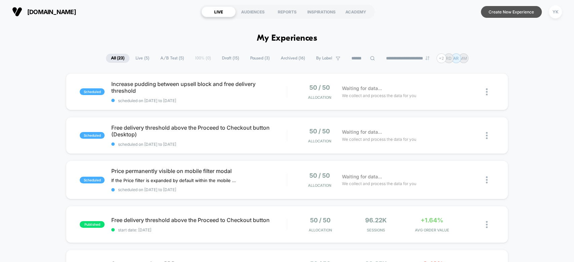
click at [505, 16] on button "Create New Experience" at bounding box center [511, 12] width 61 height 12
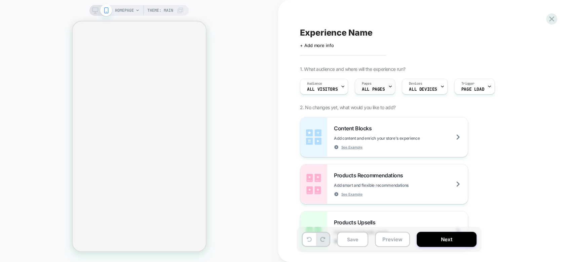
click at [388, 93] on div at bounding box center [390, 86] width 4 height 15
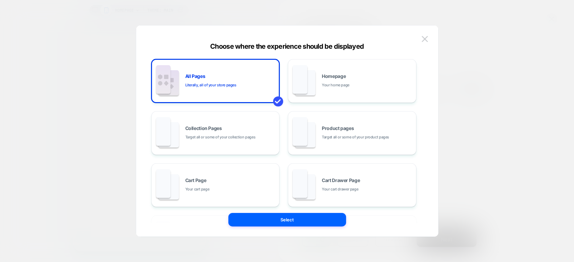
click at [426, 45] on div "Choose where the experience should be displayed" at bounding box center [287, 46] width 302 height 8
click at [425, 33] on div "All Pages Literally, all of your store pages Homepage Your home page Collection…" at bounding box center [287, 134] width 282 height 204
click at [425, 35] on button at bounding box center [425, 39] width 10 height 10
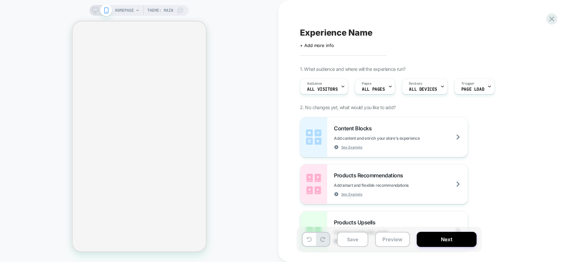
click at [94, 11] on icon at bounding box center [95, 10] width 6 height 6
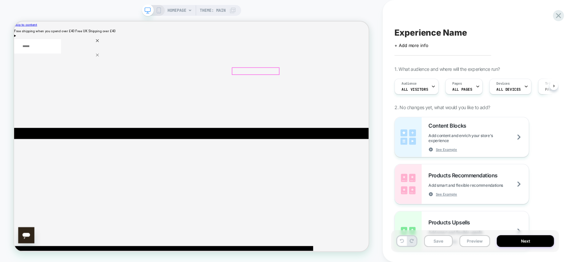
click at [187, 6] on div "HOMEPAGE Theme: MAIN" at bounding box center [201, 10] width 69 height 11
click at [188, 10] on icon at bounding box center [190, 10] width 4 height 4
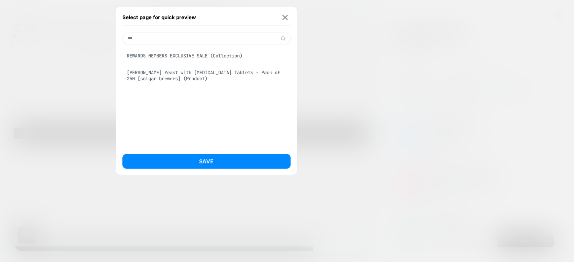
type input "***"
click at [215, 55] on div "REWARDS MEMBERS EXCLUSIVE SALE (Collection)" at bounding box center [206, 55] width 168 height 13
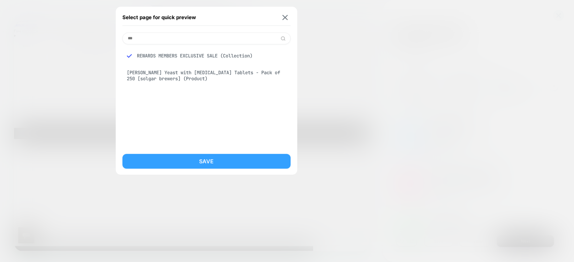
click at [214, 161] on button "Save" at bounding box center [206, 161] width 168 height 15
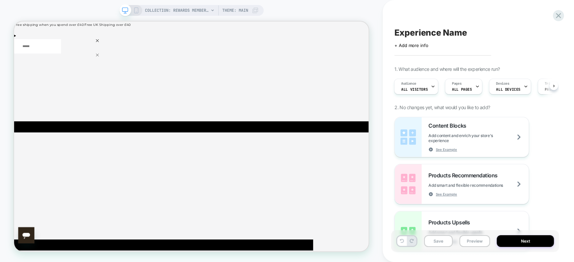
click at [210, 7] on div "COLLECTION: REWARDS MEMBERS EXCLUSIVE SALE (Category) Theme: MAIN" at bounding box center [202, 10] width 114 height 11
click at [210, 9] on div "COLLECTION: REWARDS MEMBERS EXCLUSIVE SALE (Category) Theme: MAIN" at bounding box center [202, 10] width 114 height 11
drag, startPoint x: 217, startPoint y: 12, endPoint x: 210, endPoint y: 10, distance: 7.1
click at [210, 10] on div "COLLECTION: REWARDS MEMBERS EXCLUSIVE SALE (Category) Theme: MAIN" at bounding box center [202, 10] width 114 height 11
click at [211, 10] on icon at bounding box center [213, 10] width 4 height 4
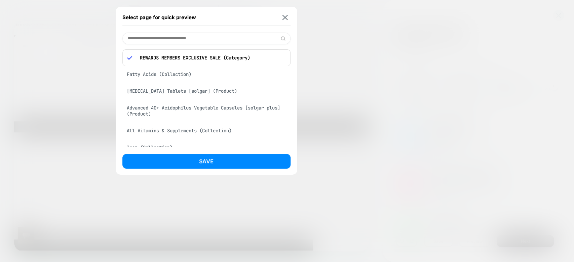
click at [184, 36] on input at bounding box center [206, 39] width 168 height 12
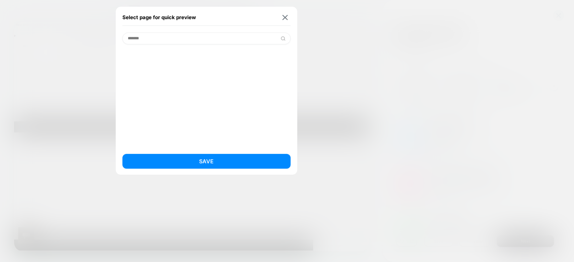
click at [164, 38] on input "******" at bounding box center [206, 39] width 168 height 12
paste input "**********"
click at [285, 41] on input "**********" at bounding box center [206, 39] width 168 height 12
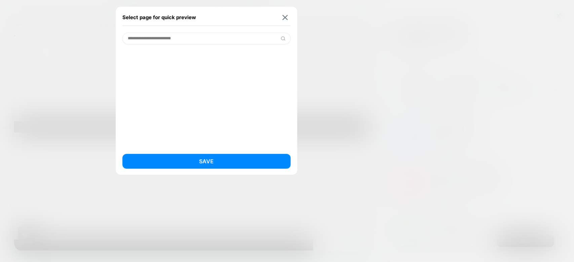
click at [283, 40] on img at bounding box center [282, 38] width 5 height 5
click at [158, 37] on input "**********" at bounding box center [206, 39] width 168 height 12
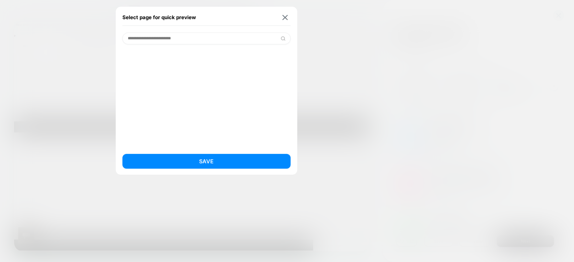
click at [158, 37] on input "**********" at bounding box center [206, 39] width 168 height 12
paste input "********"
type input "**********"
click at [203, 60] on p "[URL][DOMAIN_NAME]" at bounding box center [211, 58] width 149 height 6
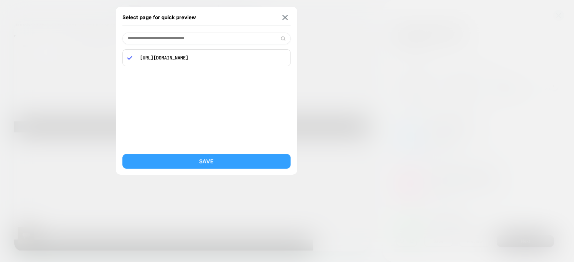
click at [214, 164] on button "Save" at bounding box center [206, 161] width 168 height 15
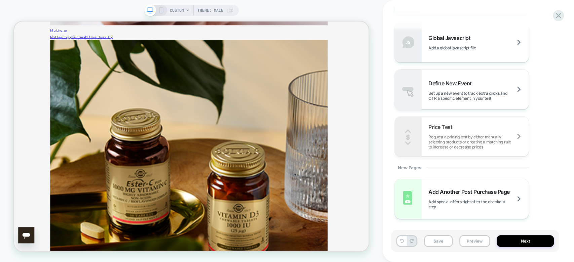
scroll to position [1301, 0]
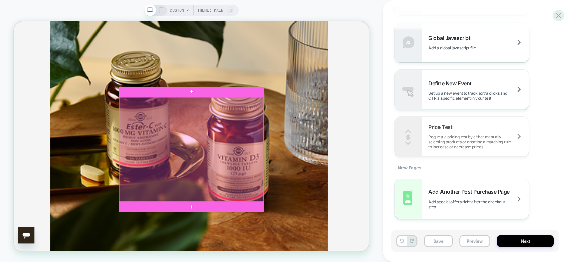
click at [264, 154] on div at bounding box center [250, 192] width 192 height 139
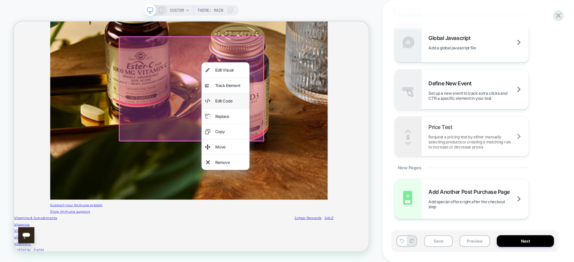
scroll to position [1393, 0]
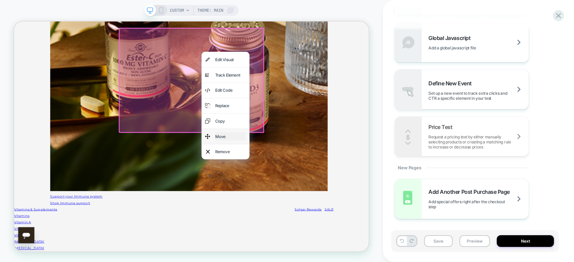
click at [296, 180] on div "Move" at bounding box center [302, 175] width 41 height 11
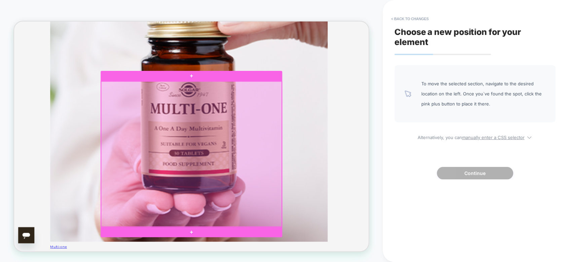
scroll to position [944, 0]
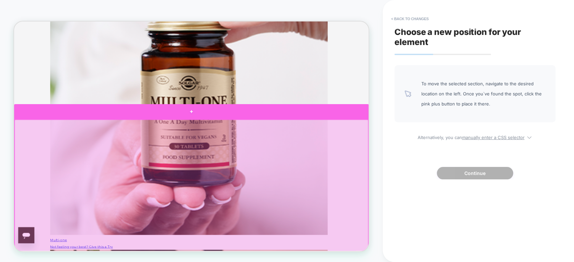
click at [248, 144] on div at bounding box center [250, 142] width 473 height 20
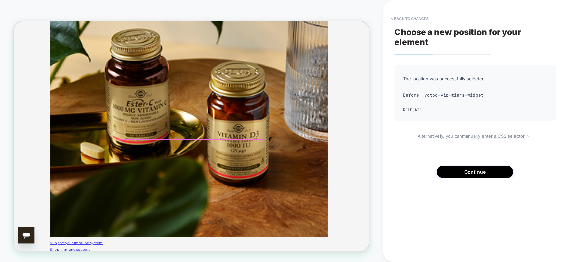
scroll to position [1327, 0]
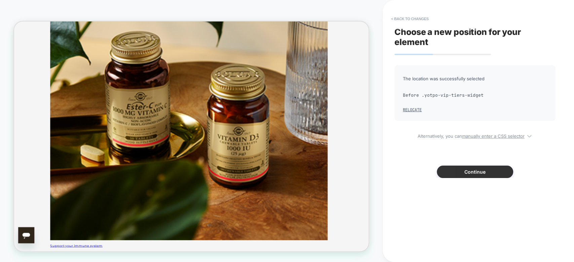
click at [478, 169] on button "Continue" at bounding box center [475, 172] width 76 height 12
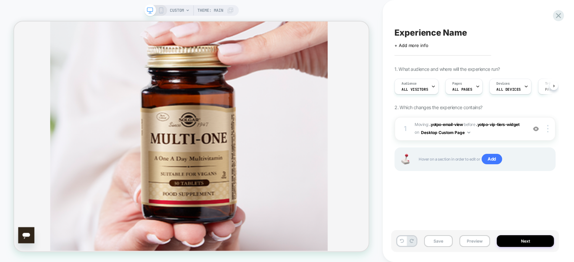
scroll to position [895, 0]
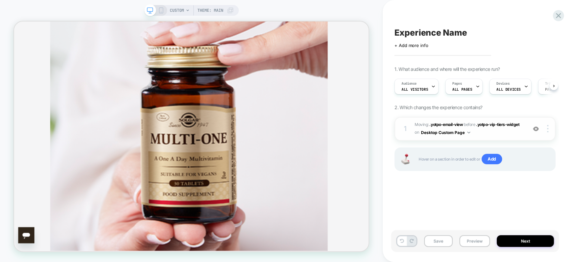
click at [480, 133] on span "Moving: .yotpo-email-view .yotpo-email-view before .yotpo-vip-tiers-widget .yot…" at bounding box center [469, 129] width 109 height 16
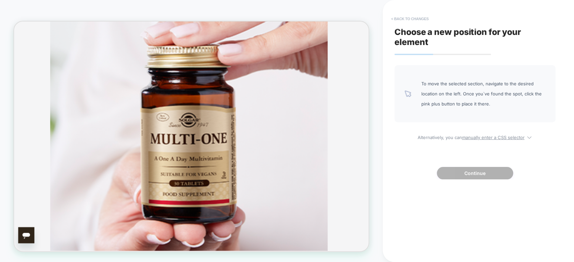
click at [400, 21] on button "< Back to changes" at bounding box center [410, 18] width 44 height 11
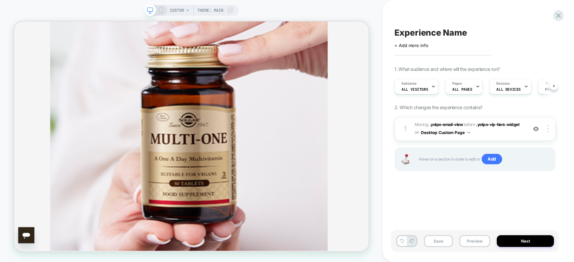
scroll to position [0, 0]
click at [545, 131] on div at bounding box center [548, 128] width 13 height 7
click at [480, 200] on div "Experience Name Click to edit experience details + Add more info 1. What audien…" at bounding box center [475, 131] width 168 height 249
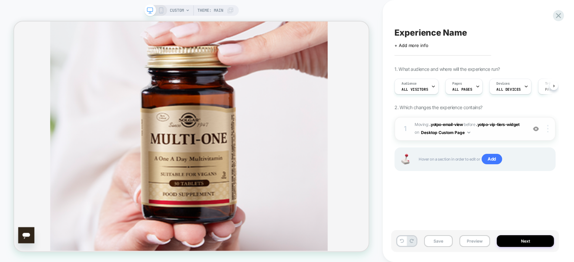
click at [548, 130] on img at bounding box center [547, 128] width 1 height 7
click at [548, 134] on div "1 Moving: .yotpo-email-view .yotpo-email-view before .yotpo-vip-tiers-widget .y…" at bounding box center [475, 129] width 161 height 24
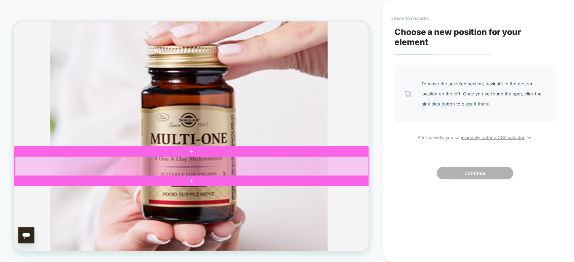
click at [130, 210] on div at bounding box center [251, 215] width 472 height 26
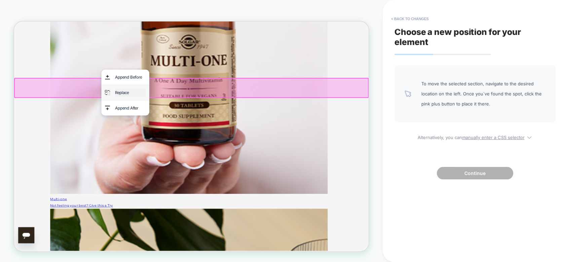
scroll to position [999, 0]
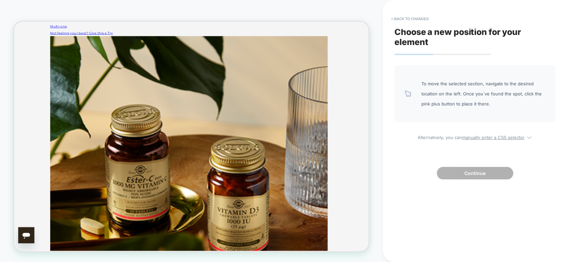
scroll to position [1175, 0]
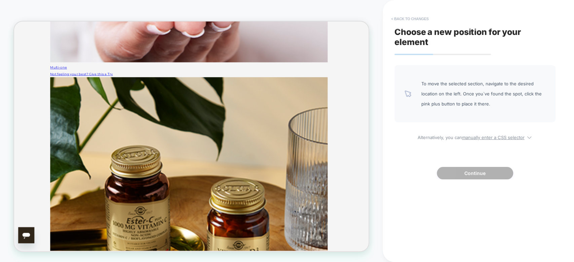
click at [393, 15] on button "< Back to changes" at bounding box center [410, 18] width 44 height 11
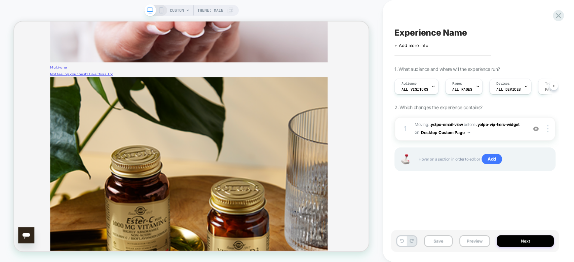
scroll to position [0, 0]
click at [546, 132] on div at bounding box center [548, 128] width 13 height 7
click at [521, 142] on div "Delete" at bounding box center [508, 147] width 60 height 18
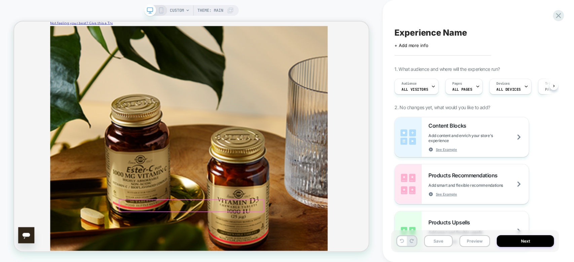
scroll to position [1246, 0]
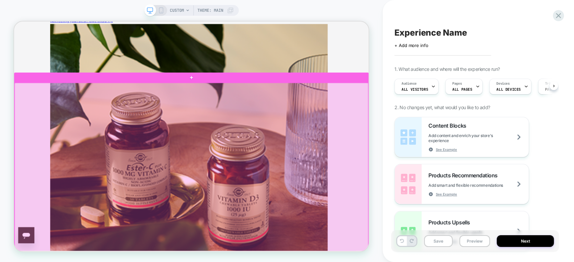
click at [174, 182] on div at bounding box center [251, 263] width 472 height 318
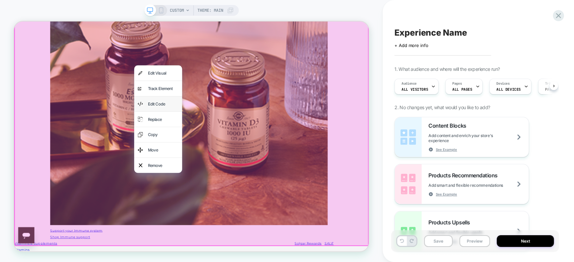
scroll to position [1348, 0]
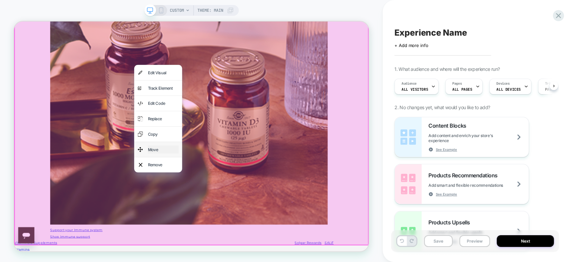
click at [202, 198] on div "Move" at bounding box center [212, 192] width 41 height 11
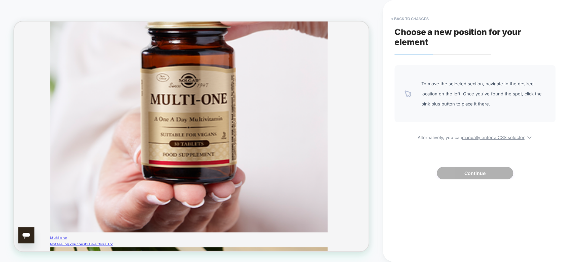
scroll to position [959, 0]
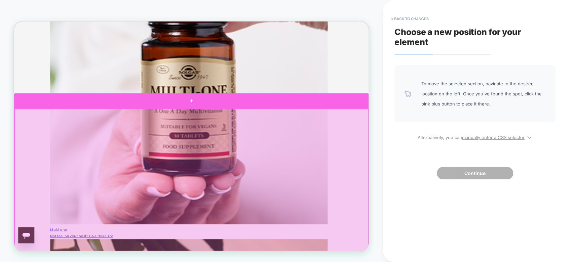
click at [249, 130] on div at bounding box center [250, 127] width 473 height 20
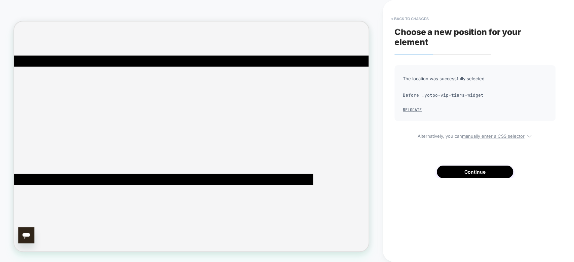
scroll to position [0, 0]
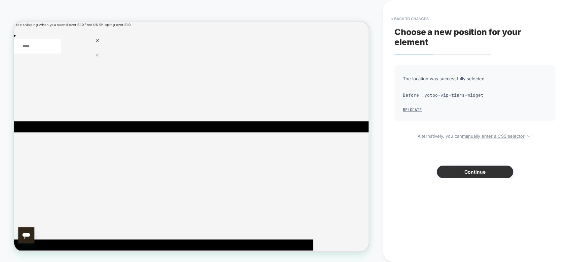
click at [468, 174] on button "Continue" at bounding box center [475, 172] width 76 height 12
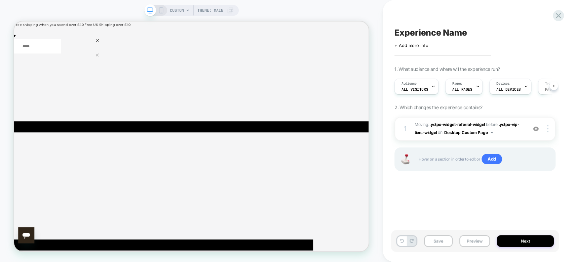
click at [160, 7] on div "CUSTOM Theme: MAIN" at bounding box center [191, 10] width 95 height 11
click at [160, 13] on rect at bounding box center [161, 10] width 4 height 5
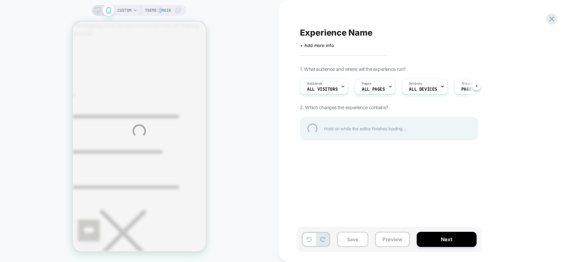
click at [160, 13] on div "CUSTOM Theme: MAIN Experience Name Click to edit experience details + Add more …" at bounding box center [287, 131] width 574 height 262
click at [221, 78] on div "CUSTOM Theme: MAIN Experience Name Click to edit experience details + Add more …" at bounding box center [287, 131] width 574 height 262
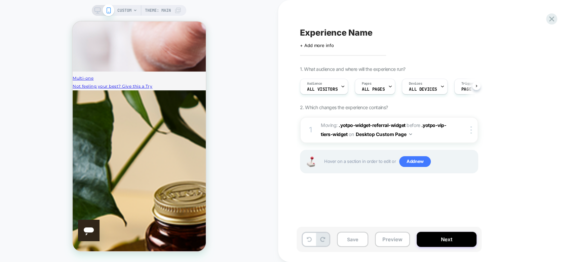
scroll to position [1223, 0]
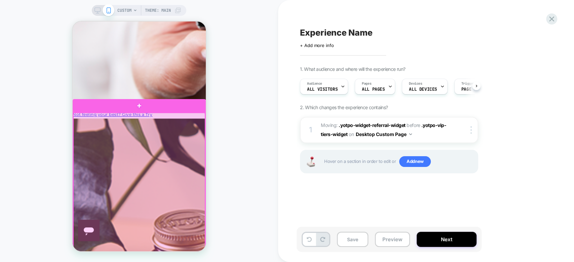
click at [167, 152] on div at bounding box center [139, 216] width 132 height 207
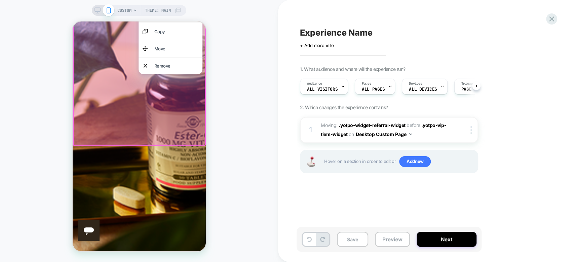
scroll to position [1380, 0]
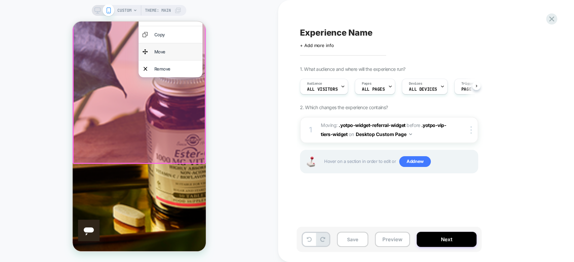
click at [182, 60] on div "Move" at bounding box center [170, 51] width 64 height 17
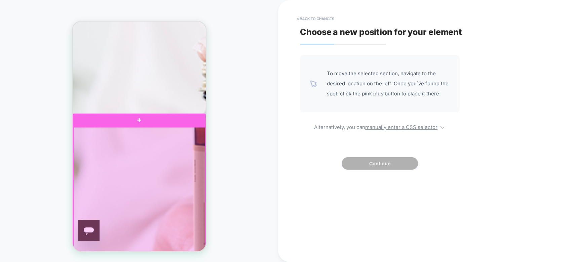
scroll to position [958, 0]
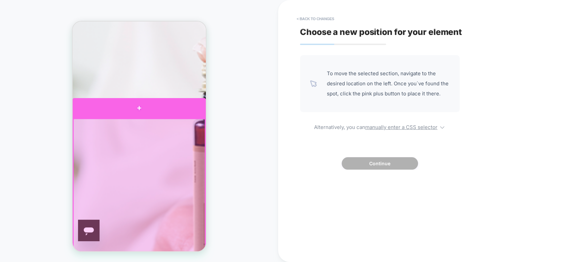
click at [139, 113] on div at bounding box center [138, 108] width 133 height 20
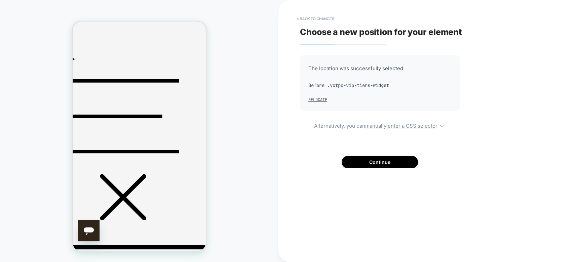
scroll to position [0, 0]
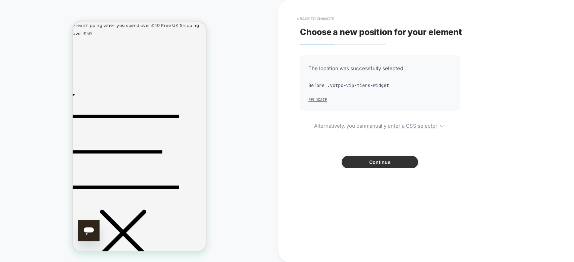
click at [373, 163] on button "Continue" at bounding box center [380, 162] width 76 height 12
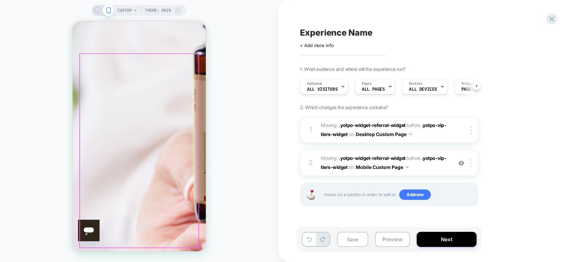
scroll to position [1030, 0]
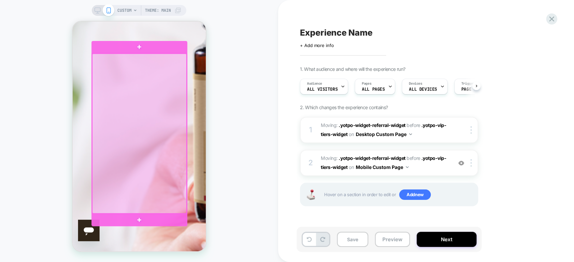
click at [144, 105] on div at bounding box center [139, 134] width 95 height 160
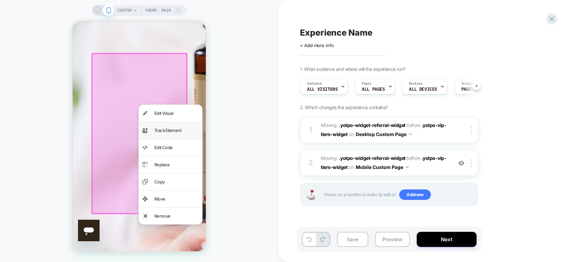
scroll to position [1030, 0]
click at [169, 139] on div "analytics-plus-line-svgrepo-com Track Element" at bounding box center [170, 130] width 64 height 17
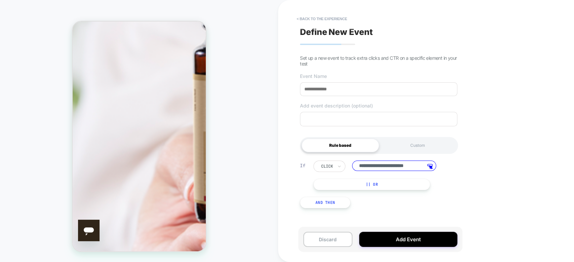
scroll to position [0, 0]
click at [355, 90] on input at bounding box center [378, 89] width 157 height 14
click at [321, 92] on input "**********" at bounding box center [378, 89] width 157 height 14
drag, startPoint x: 318, startPoint y: 91, endPoint x: 336, endPoint y: 91, distance: 17.5
click at [336, 91] on input "**********" at bounding box center [378, 89] width 157 height 14
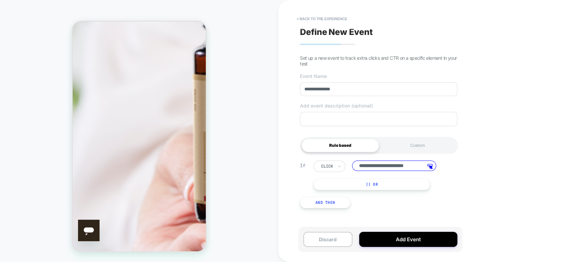
click at [322, 93] on input "**********" at bounding box center [378, 89] width 157 height 14
type input "**********"
click at [510, 124] on div "**********" at bounding box center [426, 131] width 296 height 262
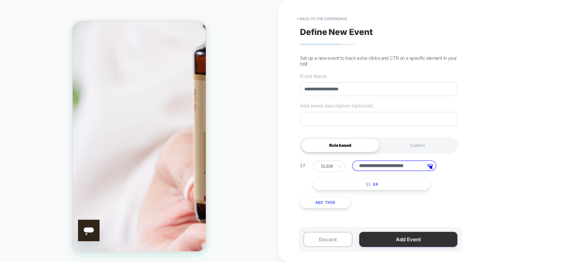
click at [435, 240] on button "Add Event" at bounding box center [408, 239] width 98 height 15
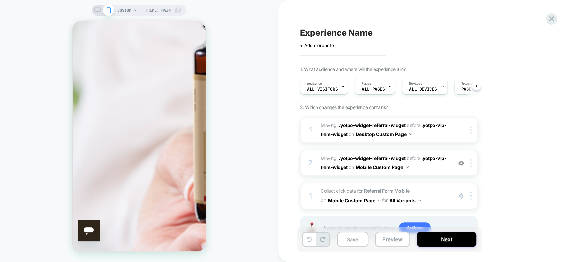
click at [97, 12] on icon at bounding box center [98, 10] width 6 height 6
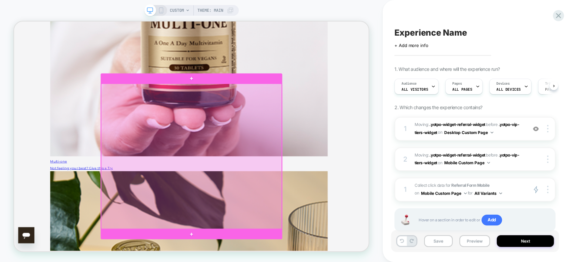
click at [217, 176] on div at bounding box center [250, 202] width 241 height 194
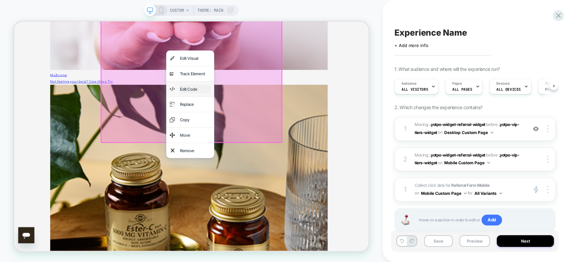
scroll to position [1165, 0]
click at [243, 97] on div "Track Element" at bounding box center [255, 91] width 41 height 11
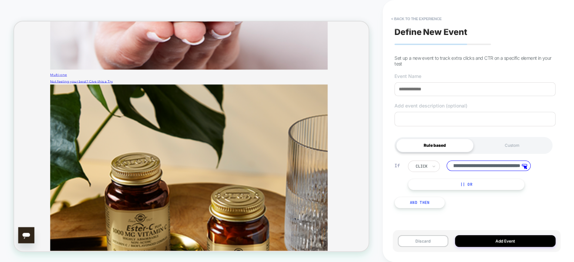
scroll to position [0, 0]
click at [427, 92] on input at bounding box center [475, 89] width 161 height 14
type input "**********"
click at [492, 243] on button "Add Event" at bounding box center [505, 241] width 101 height 12
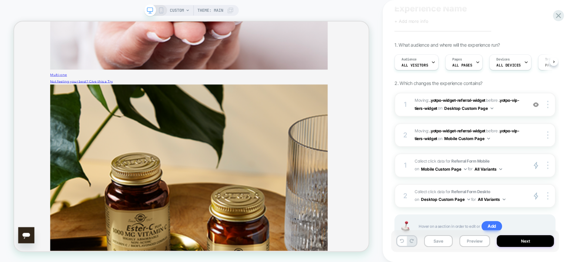
scroll to position [49, 0]
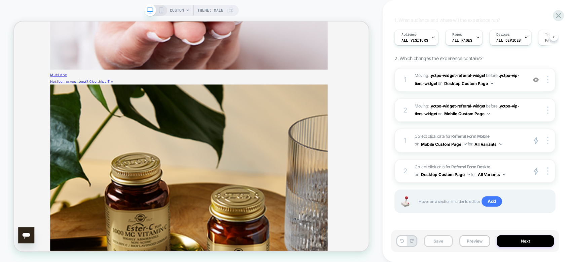
click at [443, 246] on button "Save" at bounding box center [438, 241] width 29 height 12
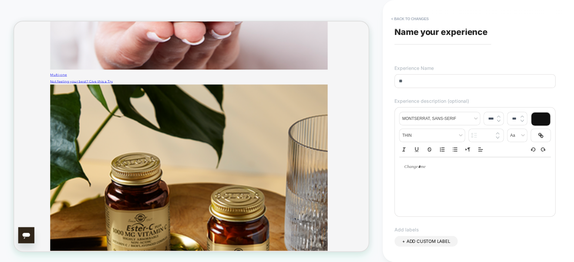
type input "*"
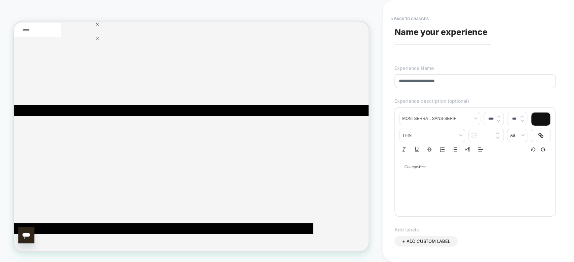
scroll to position [20, 0]
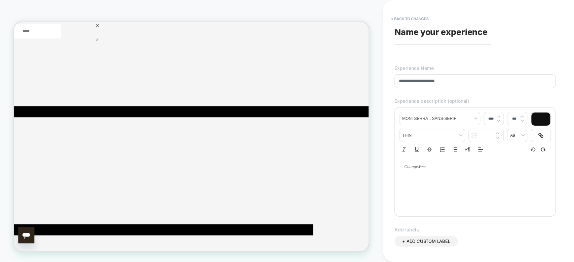
click at [463, 77] on input "**********" at bounding box center [475, 81] width 161 height 14
click at [491, 82] on input "**********" at bounding box center [475, 81] width 161 height 14
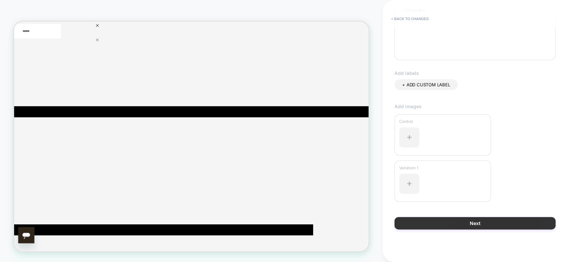
type input "**********"
click at [520, 225] on button "Next" at bounding box center [475, 223] width 161 height 12
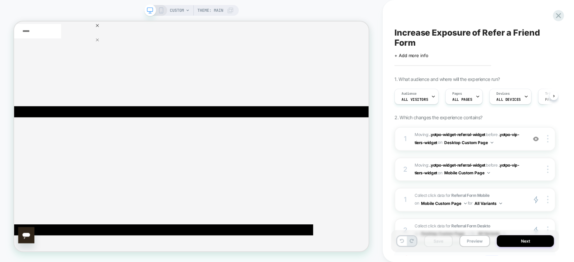
scroll to position [59, 0]
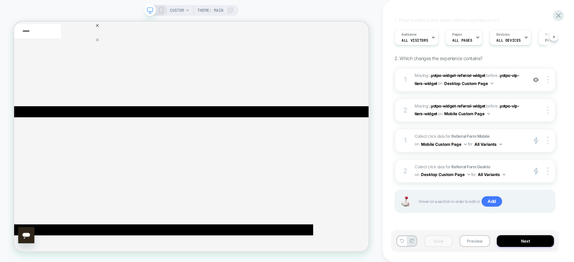
click at [522, 249] on div "Save Preview Next" at bounding box center [475, 241] width 168 height 22
click at [522, 245] on button "Next" at bounding box center [525, 241] width 57 height 12
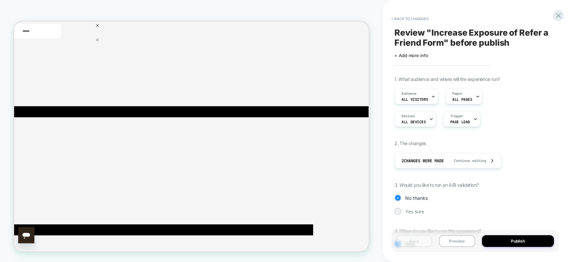
scroll to position [42, 0]
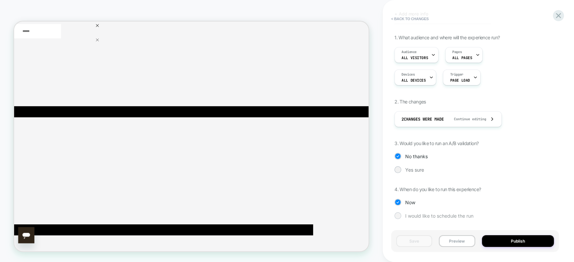
click at [403, 214] on div "I would like to schedule the run" at bounding box center [475, 216] width 161 height 7
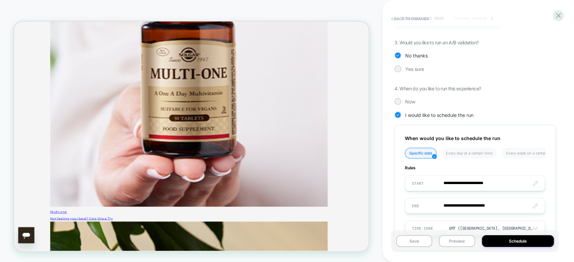
scroll to position [142, 0]
click at [400, 68] on div at bounding box center [398, 70] width 7 height 7
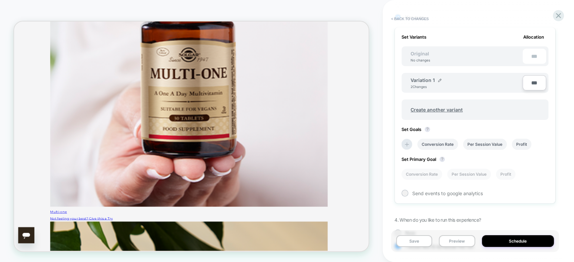
scroll to position [195, 0]
click at [405, 142] on icon at bounding box center [407, 144] width 4 height 4
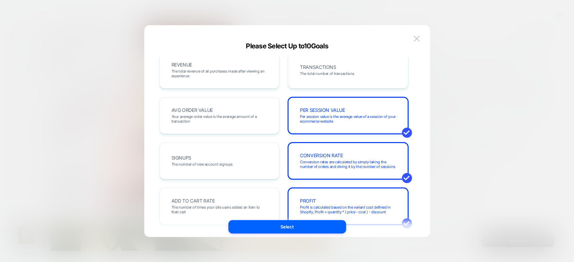
scroll to position [6, 0]
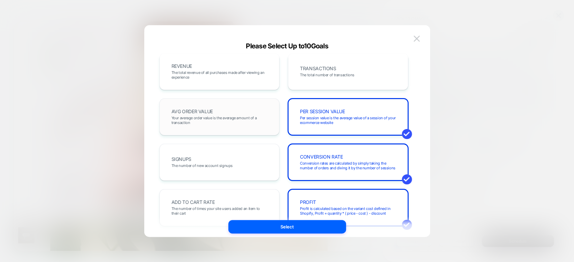
click at [266, 101] on div "AVG ORDER VALUE Your average order value is the average amount of a transaction" at bounding box center [219, 117] width 120 height 37
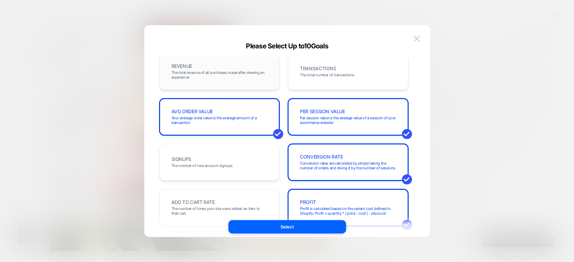
click at [252, 85] on div "REVENUE The total revenue of all purchases made after viewing an experience" at bounding box center [219, 71] width 120 height 37
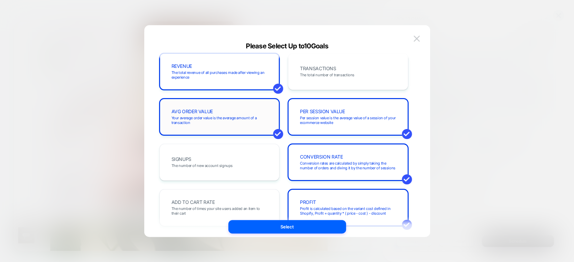
click at [251, 113] on div "AVG ORDER VALUE Your average order value is the average amount of a transaction" at bounding box center [219, 117] width 106 height 23
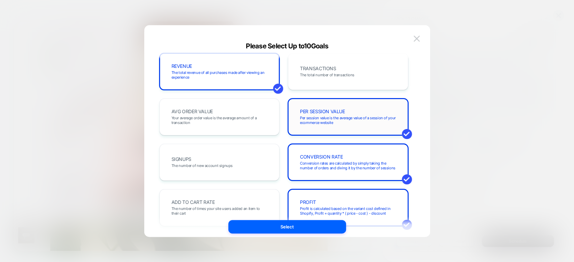
click at [336, 109] on span "PER SESSION VALUE" at bounding box center [322, 111] width 45 height 5
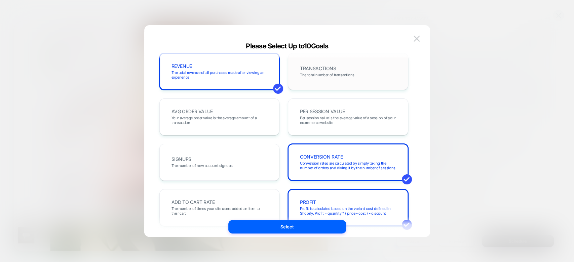
click at [335, 56] on div "TRANSACTIONS The total number of transactions" at bounding box center [348, 71] width 120 height 37
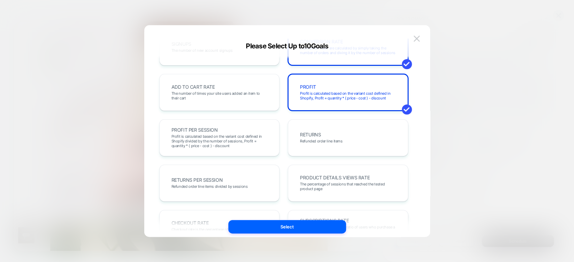
scroll to position [120, 0]
click at [265, 149] on span "Profit is calculated based on the variant cost defined in Shopify divided by th…" at bounding box center [220, 142] width 96 height 14
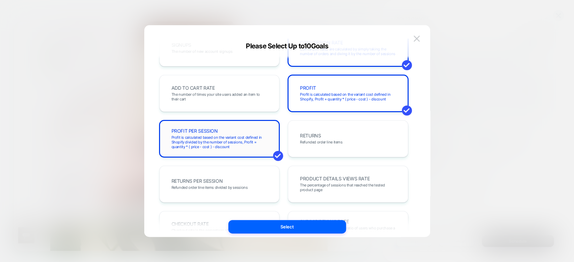
scroll to position [0, 0]
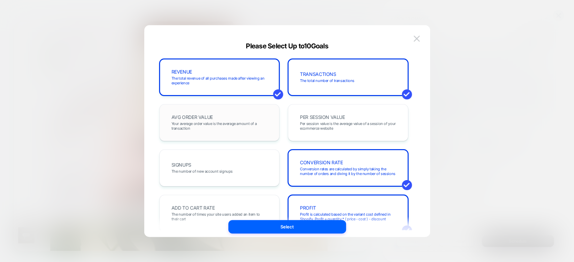
click at [256, 134] on div "AVG ORDER VALUE Your average order value is the average amount of a transaction" at bounding box center [219, 122] width 120 height 37
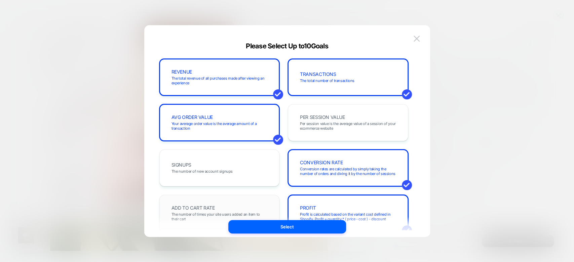
click at [207, 200] on div "ADD TO CART RATE The number of times your site users added an item to their cart" at bounding box center [219, 213] width 120 height 37
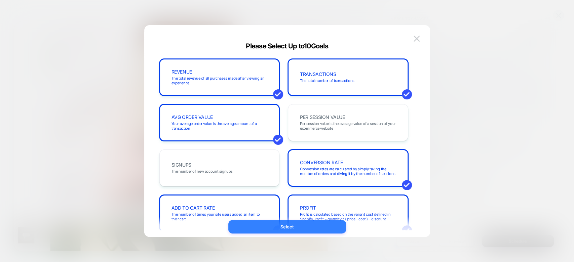
click at [255, 226] on button "Select" at bounding box center [287, 226] width 118 height 13
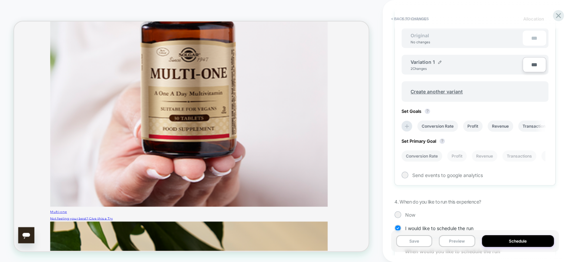
scroll to position [213, 0]
click at [499, 128] on li "Revenue" at bounding box center [501, 125] width 26 height 11
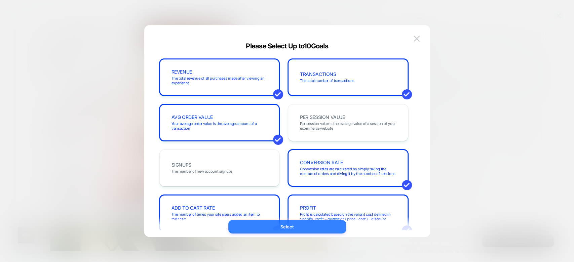
click at [314, 225] on button "Select" at bounding box center [287, 226] width 118 height 13
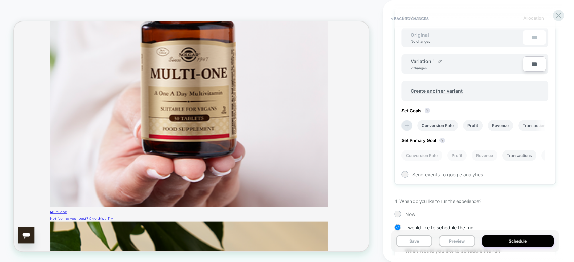
click at [525, 156] on li "Transactions" at bounding box center [519, 155] width 34 height 11
click at [404, 172] on div at bounding box center [404, 174] width 5 height 5
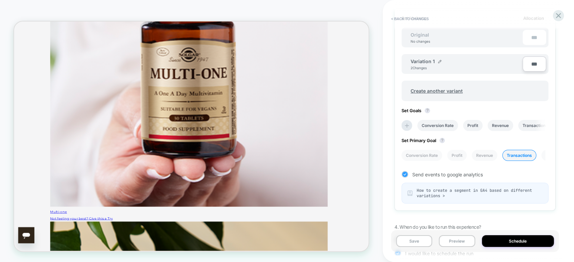
scroll to position [381, 0]
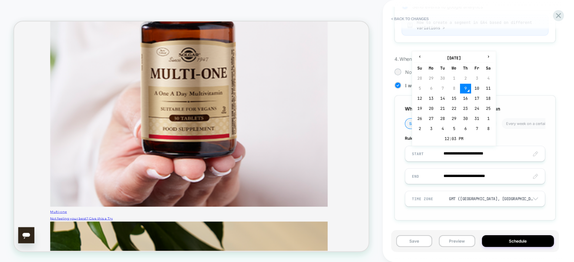
click at [479, 150] on input "**********" at bounding box center [475, 154] width 140 height 16
click at [477, 84] on td "10" at bounding box center [477, 88] width 11 height 9
type input "**********"
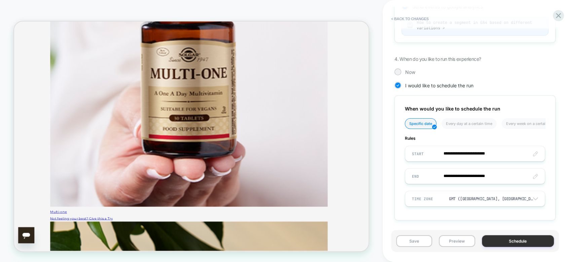
click at [501, 238] on button "Schedule" at bounding box center [518, 241] width 72 height 12
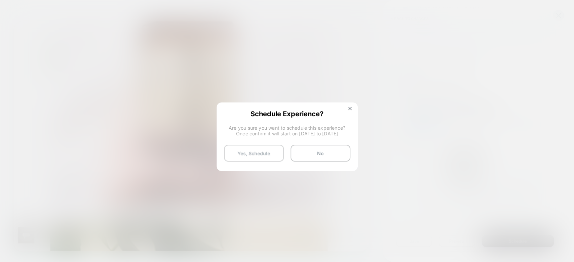
click at [274, 147] on button "Yes, Schedule" at bounding box center [254, 153] width 60 height 17
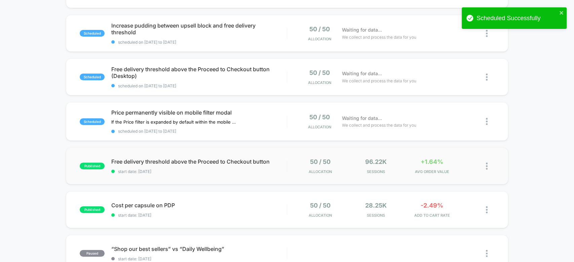
scroll to position [101, 0]
click at [401, 165] on div "96.22k Sessions" at bounding box center [376, 167] width 52 height 16
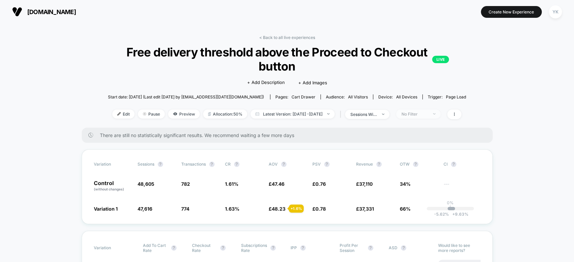
click at [428, 115] on div "No Filter" at bounding box center [414, 114] width 27 height 5
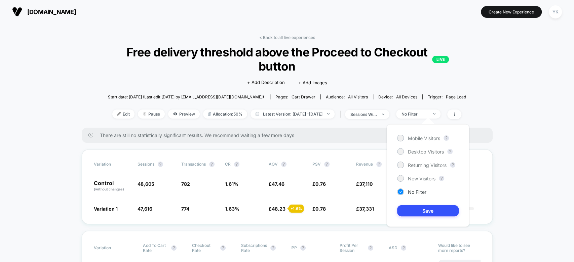
click at [422, 147] on div "Mobile Visitors ? Desktop Visitors ? Returning Visitors ? New Visitors ? No Fil…" at bounding box center [428, 175] width 82 height 103
click at [422, 149] on span "Desktop Visitors" at bounding box center [426, 152] width 36 height 6
click at [424, 215] on button "Save" at bounding box center [428, 210] width 62 height 11
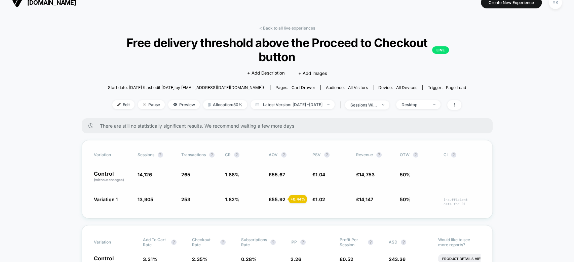
scroll to position [9, 0]
click at [428, 103] on div "Desktop" at bounding box center [414, 105] width 27 height 5
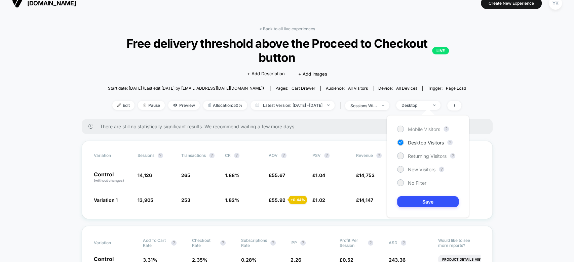
click at [426, 130] on span "Mobile Visitors" at bounding box center [424, 129] width 32 height 6
click at [426, 198] on button "Save" at bounding box center [428, 201] width 62 height 11
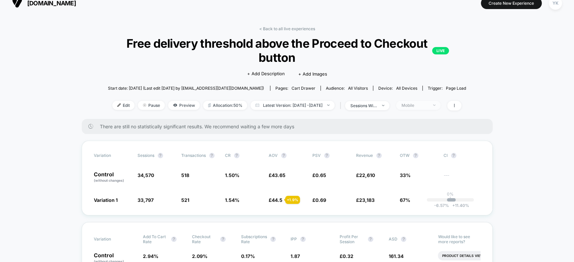
click at [428, 106] on div "Mobile" at bounding box center [414, 105] width 27 height 5
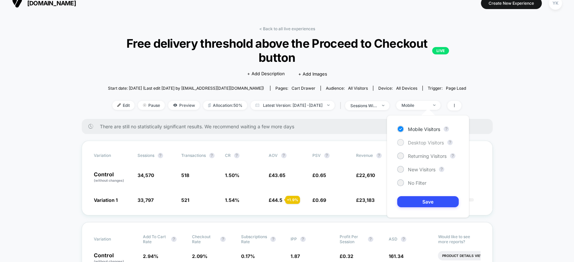
click at [428, 141] on span "Desktop Visitors" at bounding box center [426, 143] width 36 height 6
click at [429, 194] on div "Mobile Visitors ? Desktop Visitors ? Returning Visitors ? New Visitors ? No Fil…" at bounding box center [428, 166] width 82 height 103
click at [429, 200] on button "Save" at bounding box center [428, 201] width 62 height 11
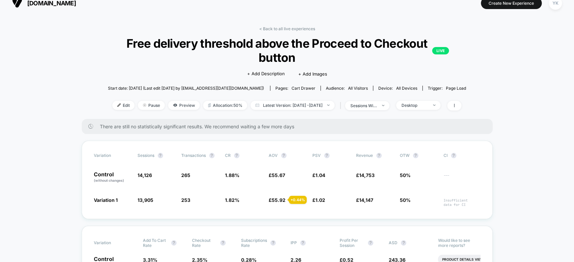
click at [381, 99] on div "< Back to all live experiences Free delivery threshold above the Proceed to Che…" at bounding box center [287, 72] width 360 height 93
click at [382, 108] on span "sessions with impression" at bounding box center [367, 105] width 44 height 9
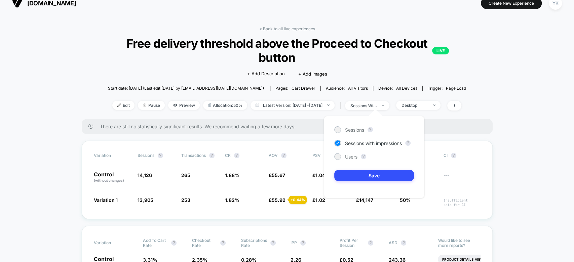
click at [371, 56] on span "Free delivery threshold above the Proceed to Checkout button LIVE" at bounding box center [287, 50] width 324 height 28
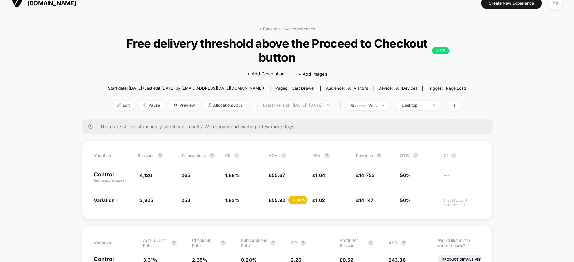
click at [301, 108] on span "Latest Version: [DATE] - [DATE]" at bounding box center [293, 105] width 84 height 9
select select "*"
select select "****"
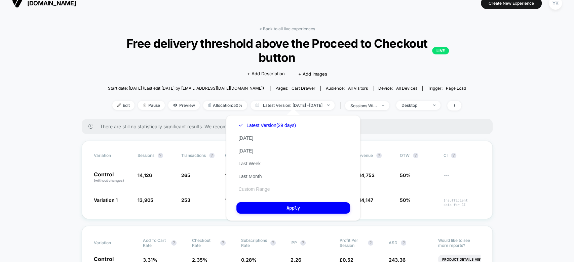
click at [261, 190] on button "Custom Range" at bounding box center [253, 189] width 35 height 6
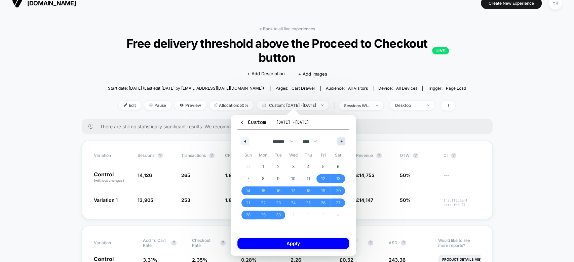
click at [342, 141] on icon "button" at bounding box center [342, 141] width 3 height 3
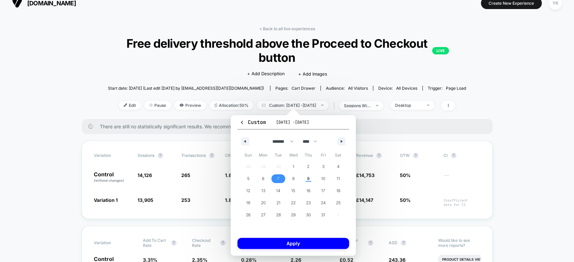
click at [280, 176] on span "7" at bounding box center [278, 179] width 15 height 9
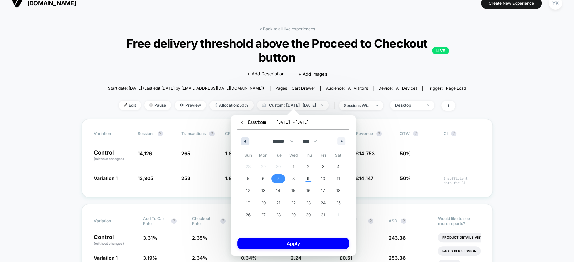
click at [244, 139] on button "button" at bounding box center [245, 142] width 8 height 8
select select "*"
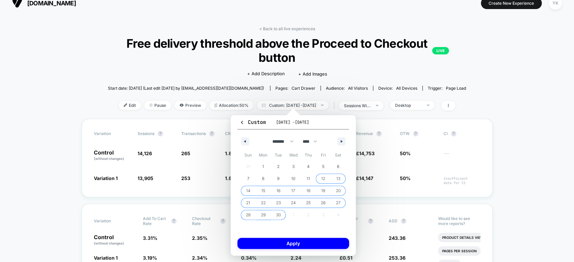
click at [320, 177] on span "12" at bounding box center [323, 179] width 15 height 9
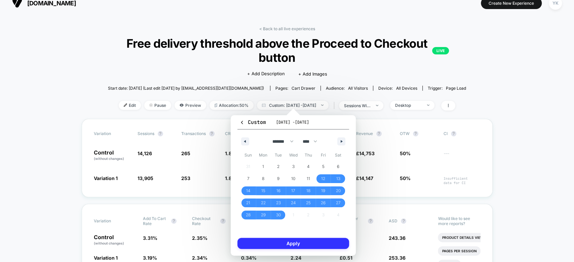
click at [313, 243] on button "Apply" at bounding box center [293, 243] width 112 height 11
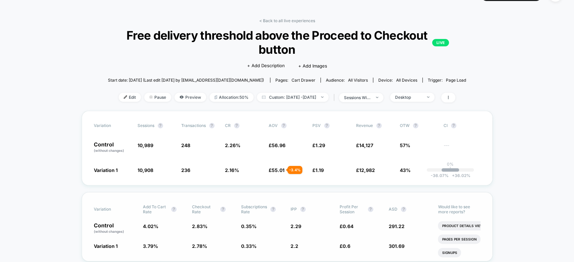
scroll to position [18, 0]
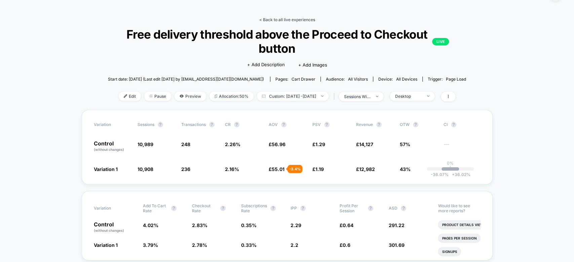
click at [285, 21] on link "< Back to all live experiences" at bounding box center [287, 19] width 56 height 5
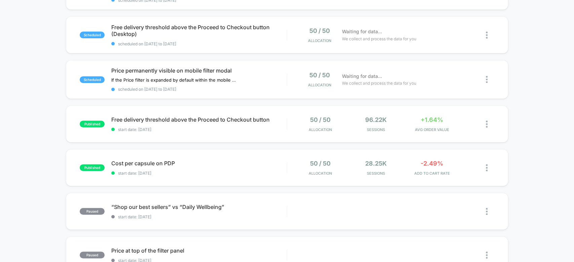
scroll to position [148, 0]
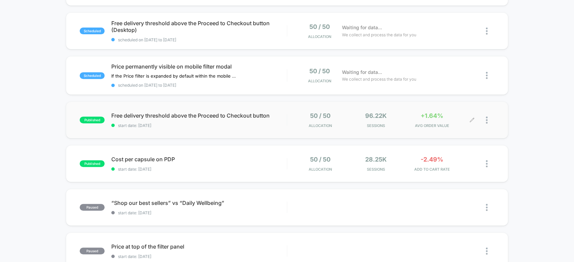
click at [485, 119] on div at bounding box center [483, 120] width 22 height 16
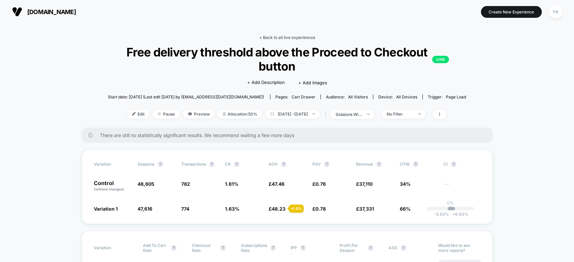
click at [262, 37] on link "< Back to all live experiences" at bounding box center [287, 37] width 56 height 5
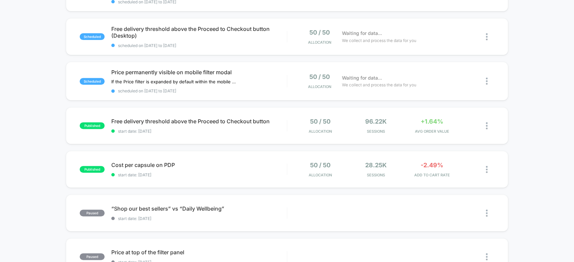
scroll to position [143, 0]
click at [487, 125] on img at bounding box center [487, 125] width 2 height 7
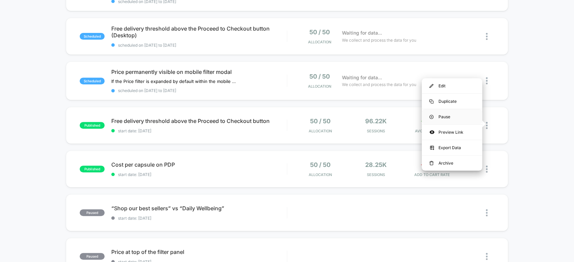
click at [456, 116] on div "Pause" at bounding box center [452, 116] width 61 height 15
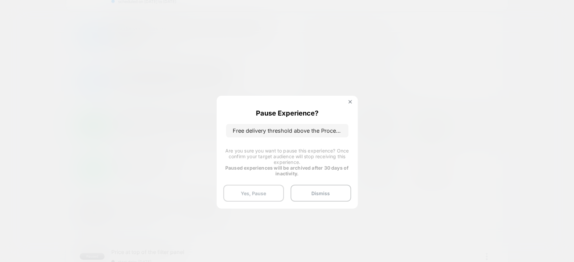
click at [257, 193] on button "Yes, Pause" at bounding box center [253, 193] width 61 height 17
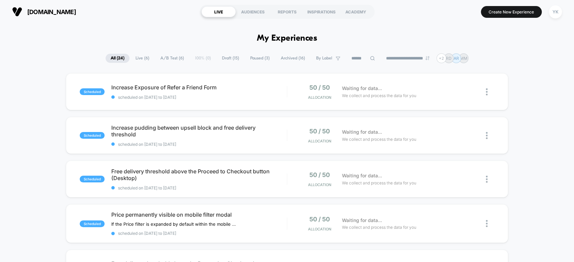
scroll to position [76, 0]
